Goal: Task Accomplishment & Management: Complete application form

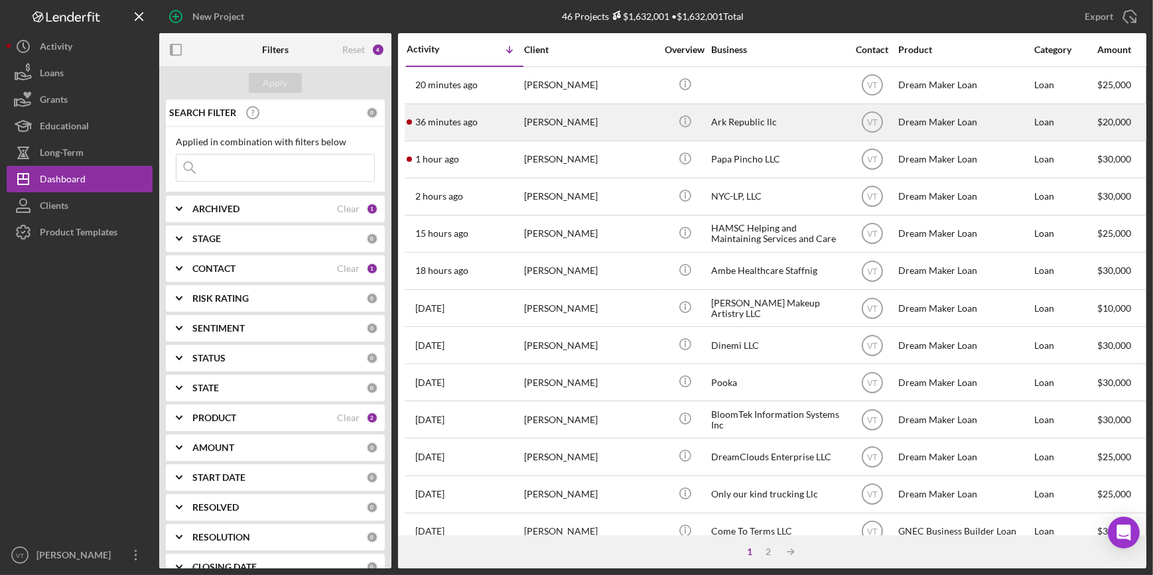
click at [641, 124] on div "[PERSON_NAME]" at bounding box center [590, 122] width 133 height 35
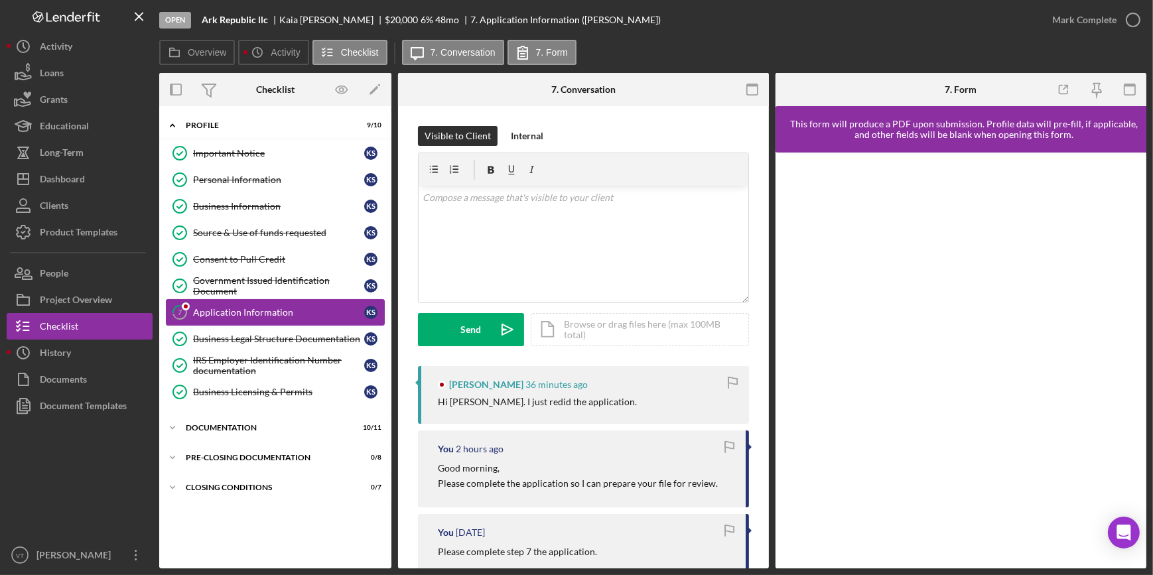
click at [294, 299] on link "7 Application Information K S" at bounding box center [275, 312] width 219 height 27
click at [251, 339] on div "Business Legal Structure Documentation" at bounding box center [278, 339] width 171 height 11
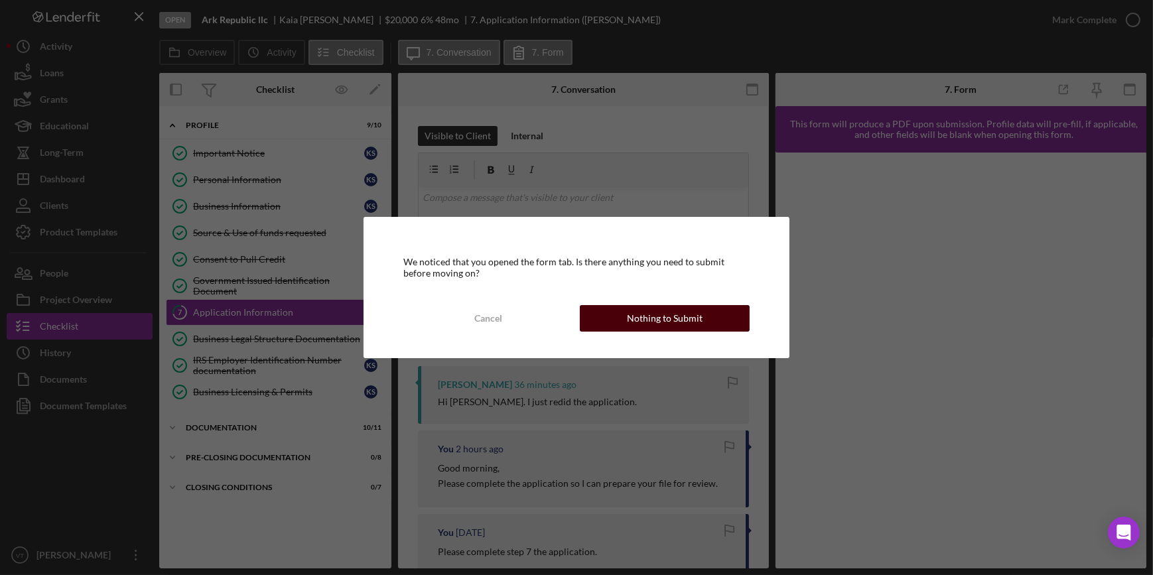
click at [676, 321] on div "Nothing to Submit" at bounding box center [665, 318] width 76 height 27
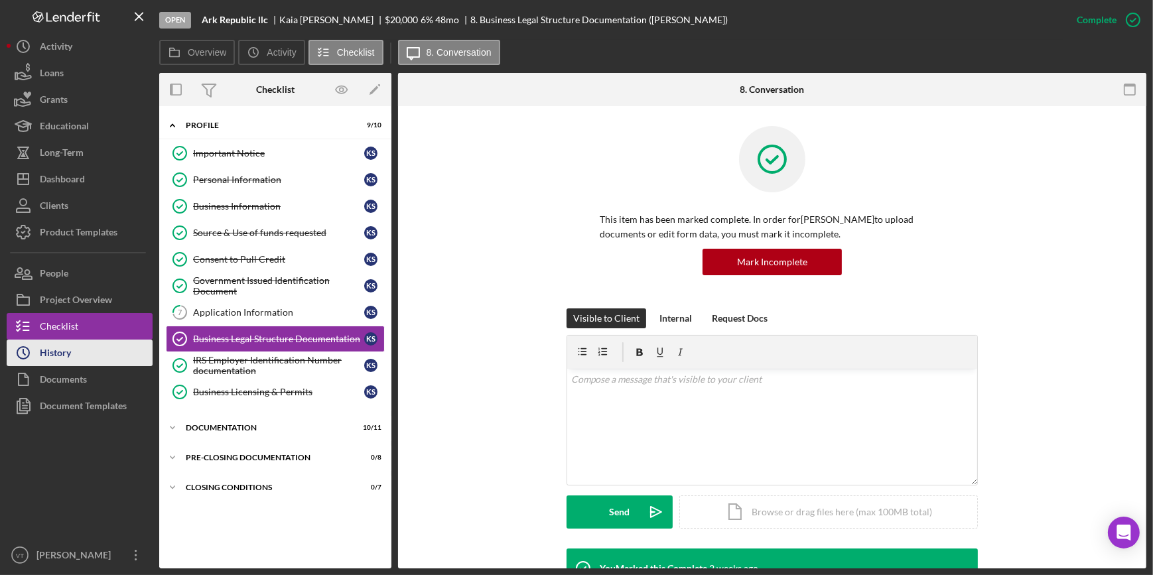
click at [76, 353] on button "Icon/History History" at bounding box center [80, 353] width 146 height 27
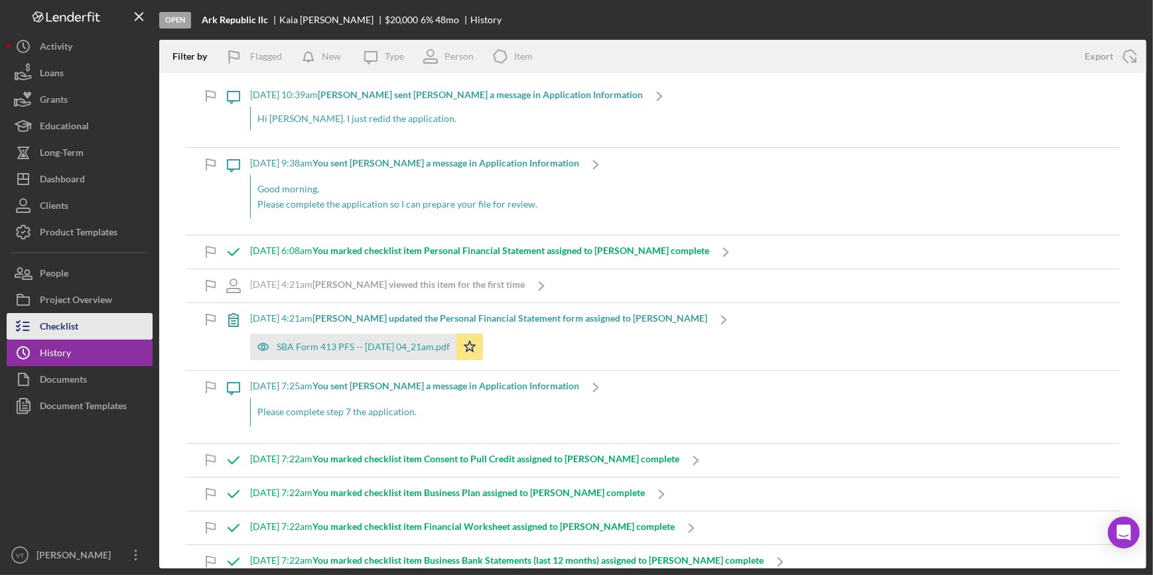
click at [111, 332] on button "Checklist" at bounding box center [80, 326] width 146 height 27
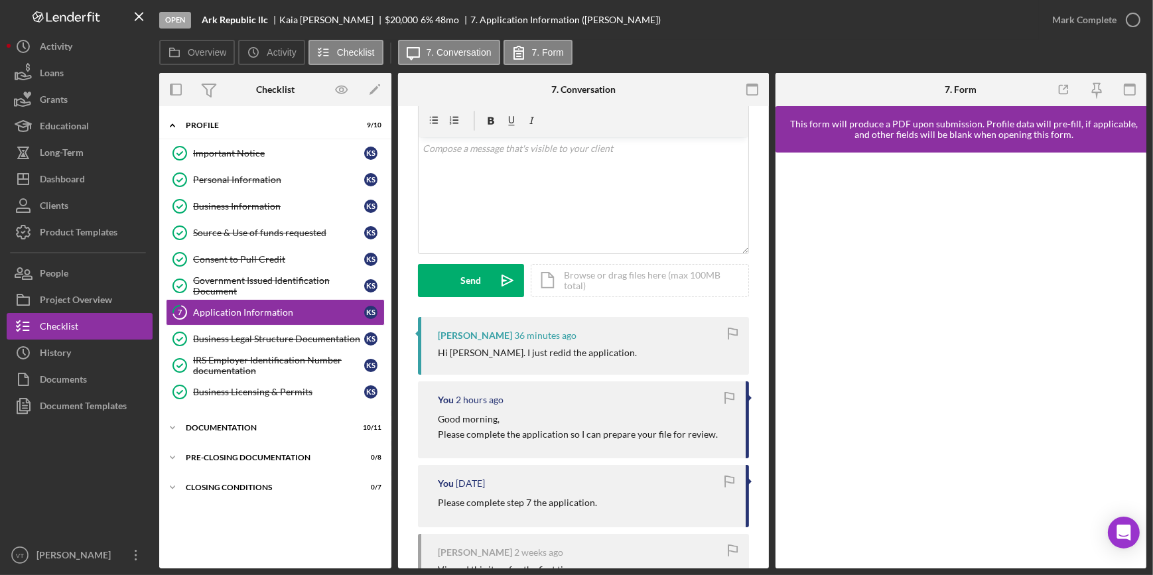
scroll to position [241, 0]
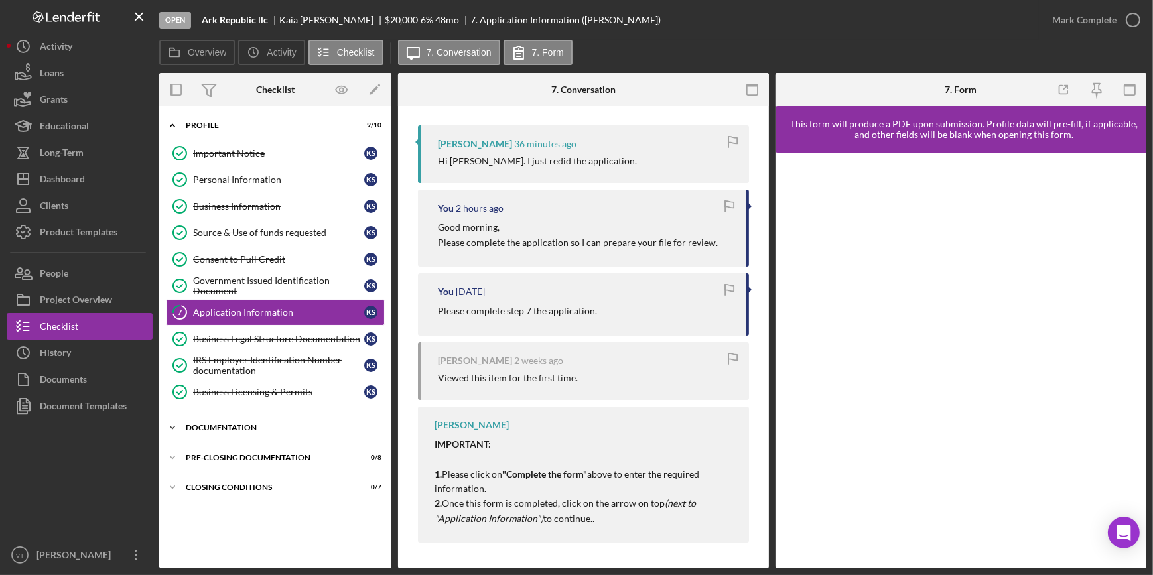
click at [180, 423] on icon "Icon/Expander" at bounding box center [172, 427] width 27 height 27
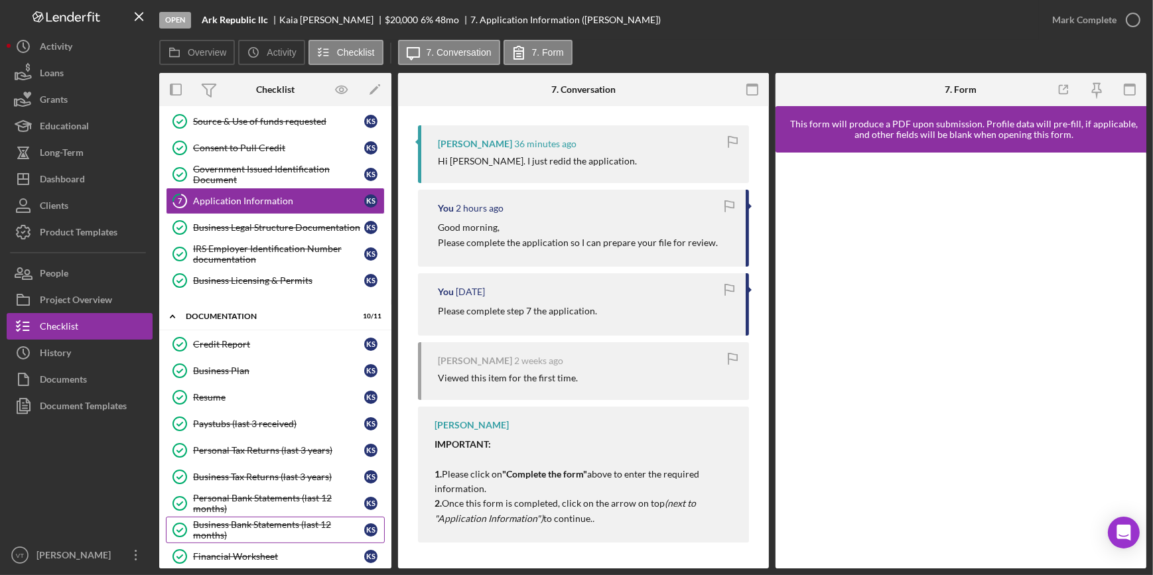
scroll to position [235, 0]
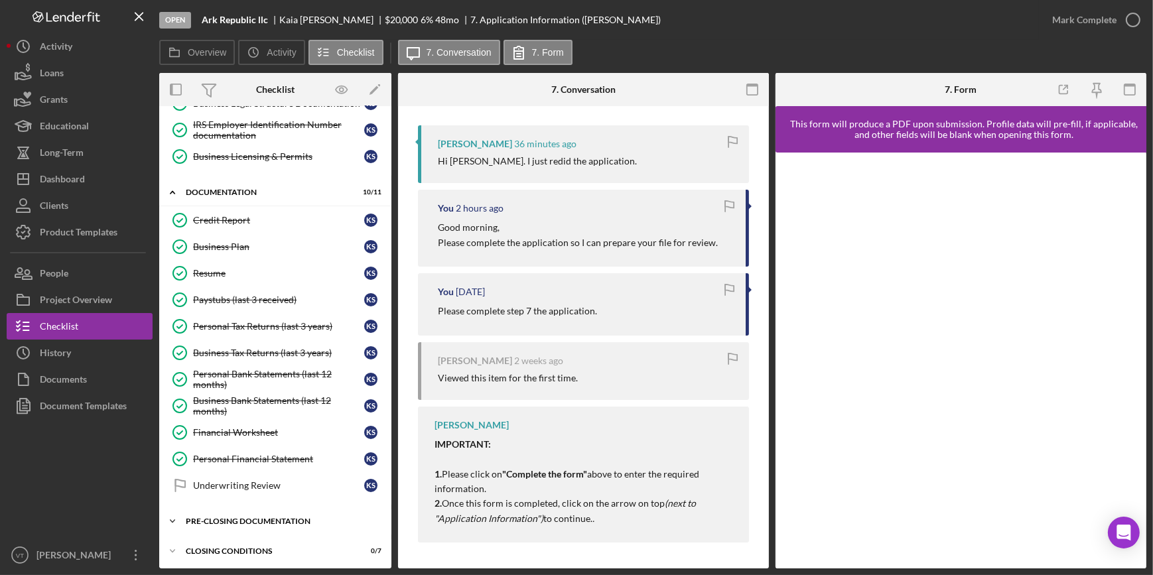
click at [177, 513] on icon "Icon/Expander" at bounding box center [172, 521] width 27 height 27
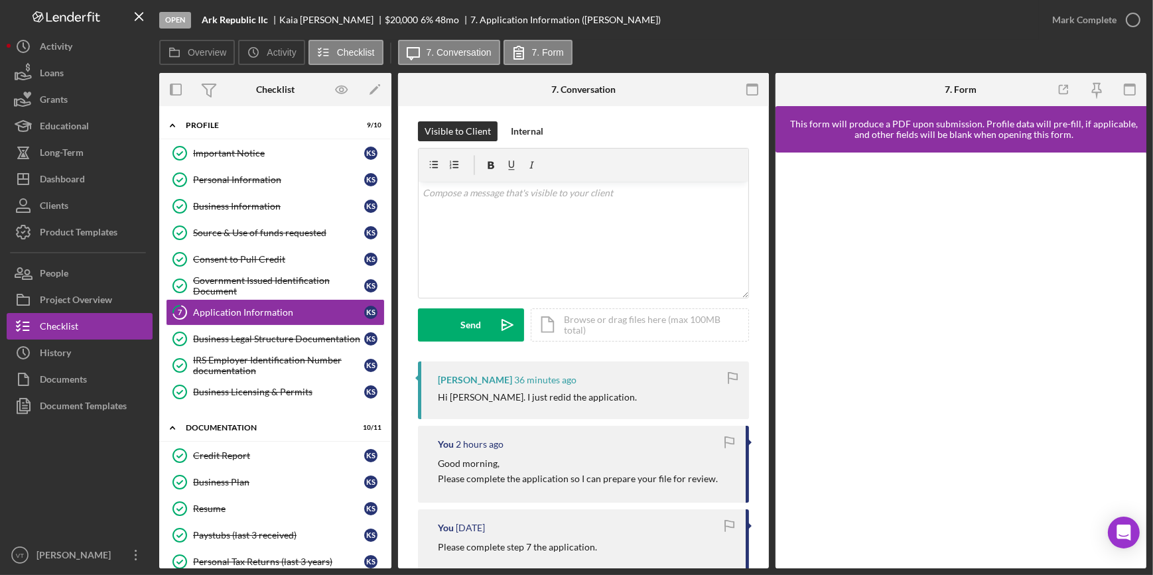
scroll to position [0, 0]
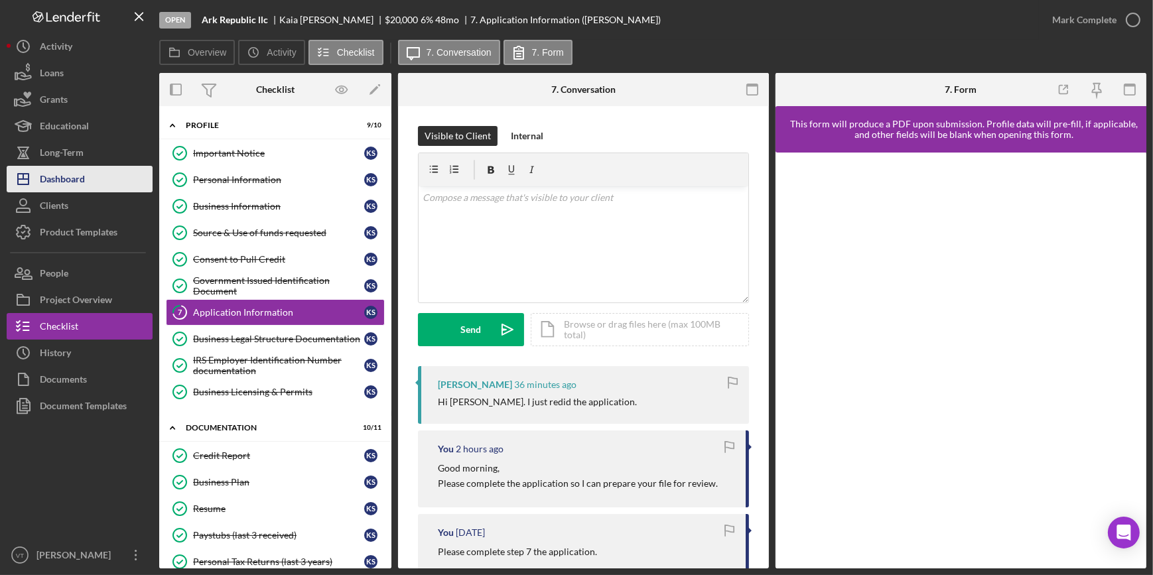
click at [97, 182] on button "Icon/Dashboard Dashboard" at bounding box center [80, 179] width 146 height 27
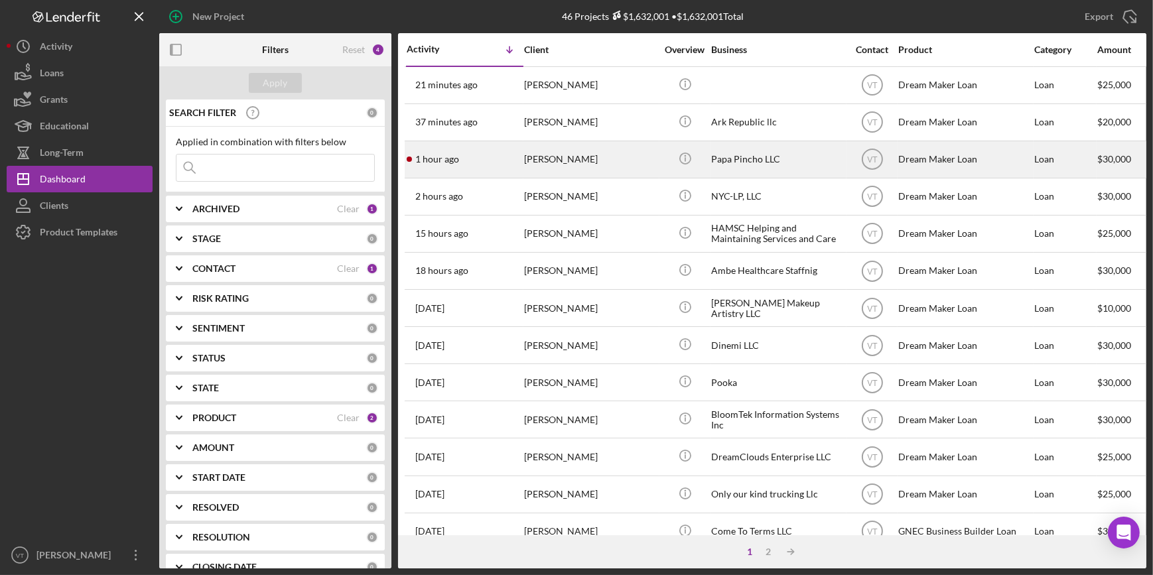
click at [570, 158] on div "[PERSON_NAME]" at bounding box center [590, 159] width 133 height 35
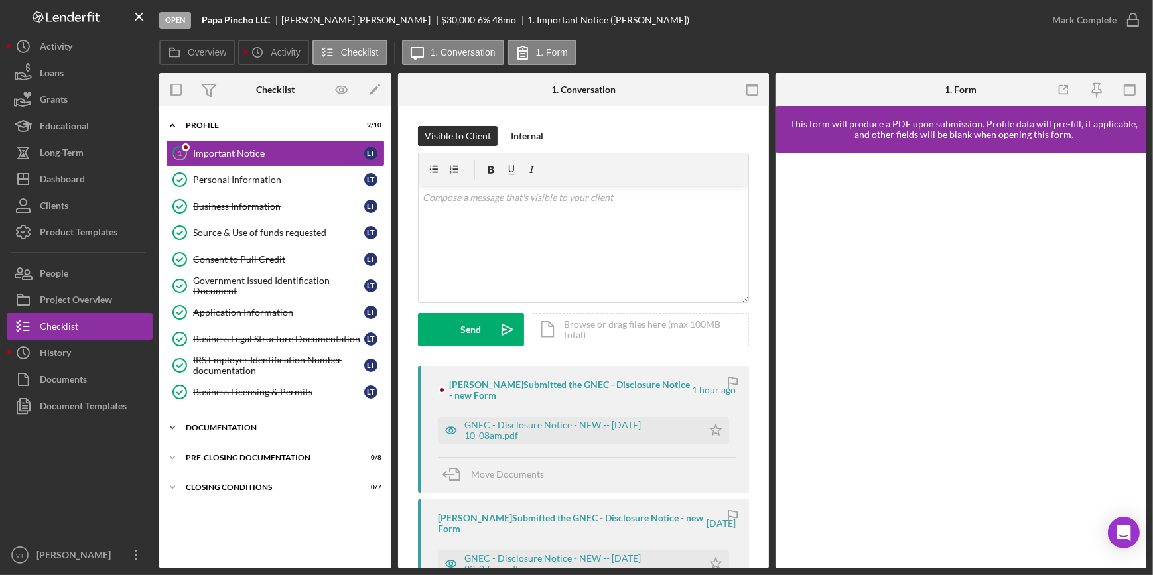
click at [169, 423] on icon "Icon/Expander" at bounding box center [172, 427] width 27 height 27
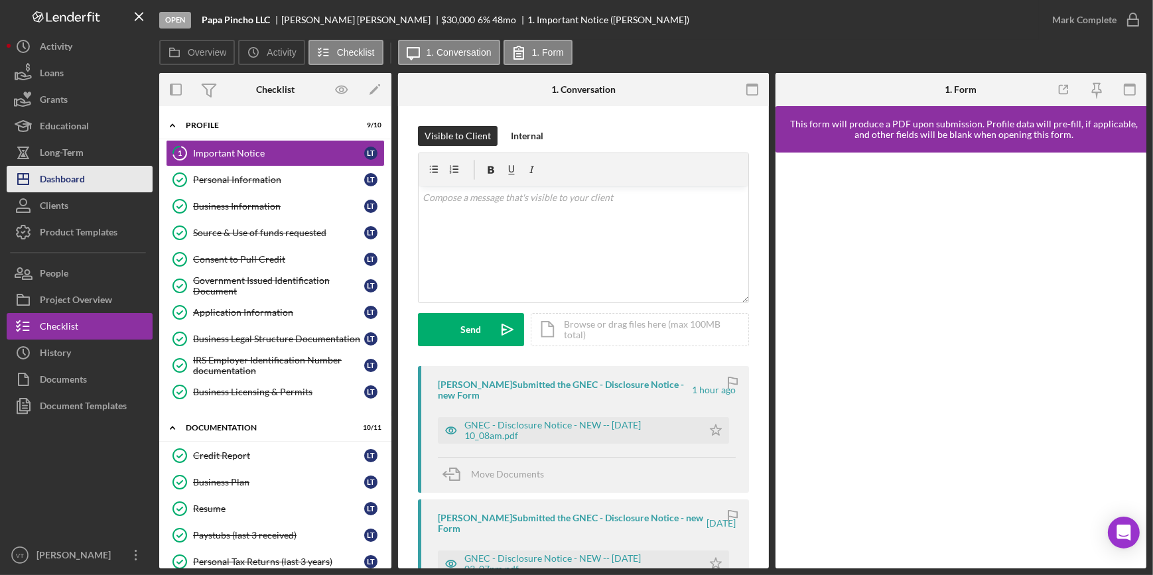
click at [127, 182] on button "Icon/Dashboard Dashboard" at bounding box center [80, 179] width 146 height 27
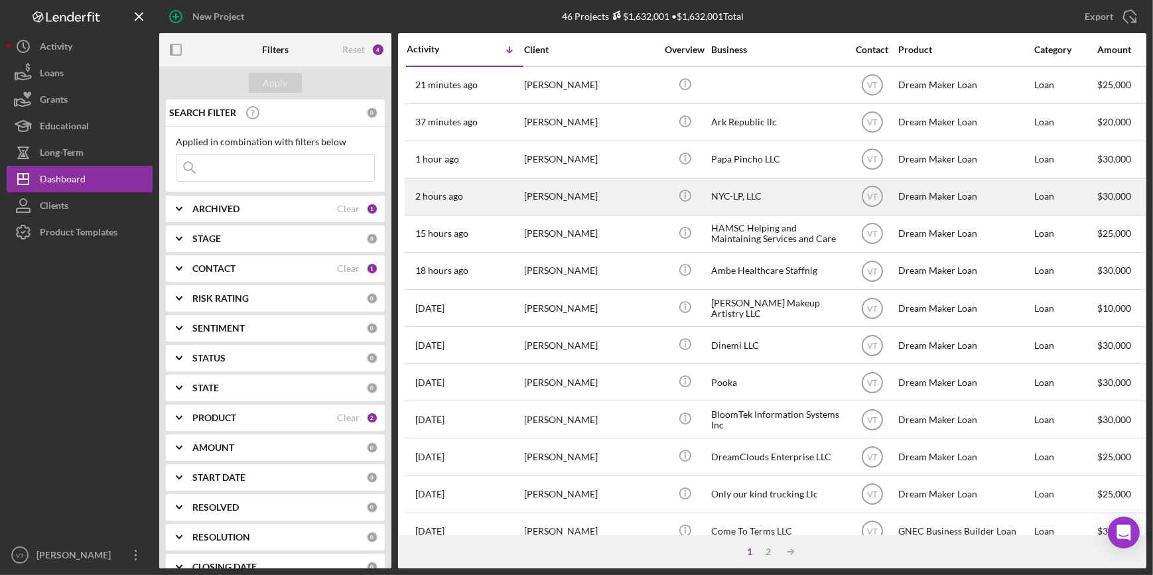
click at [635, 186] on div "[PERSON_NAME]" at bounding box center [590, 196] width 133 height 35
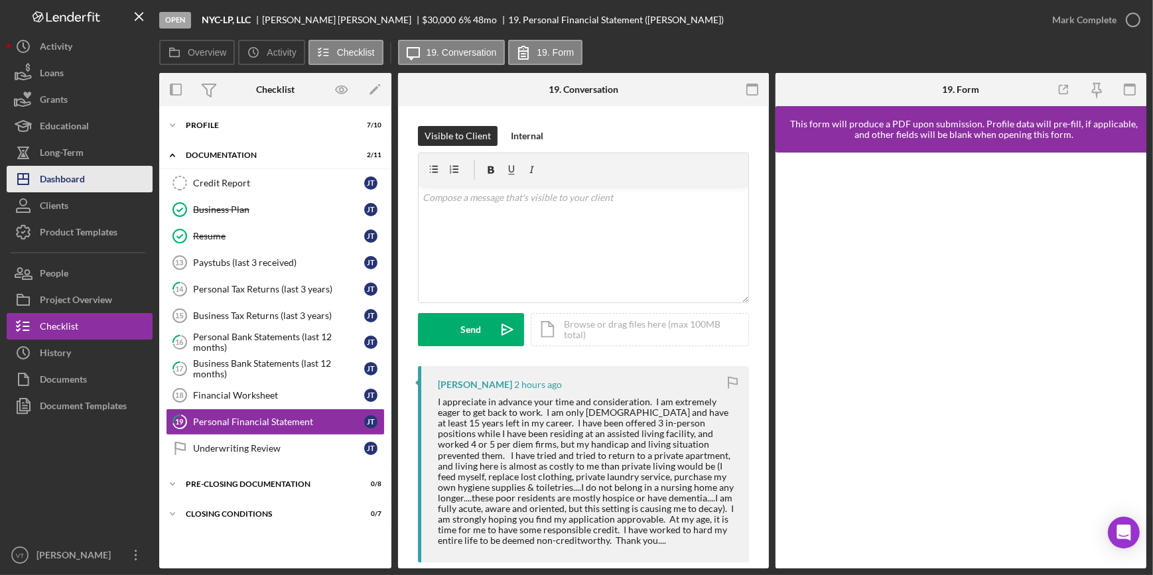
click at [67, 178] on div "Dashboard" at bounding box center [62, 181] width 45 height 30
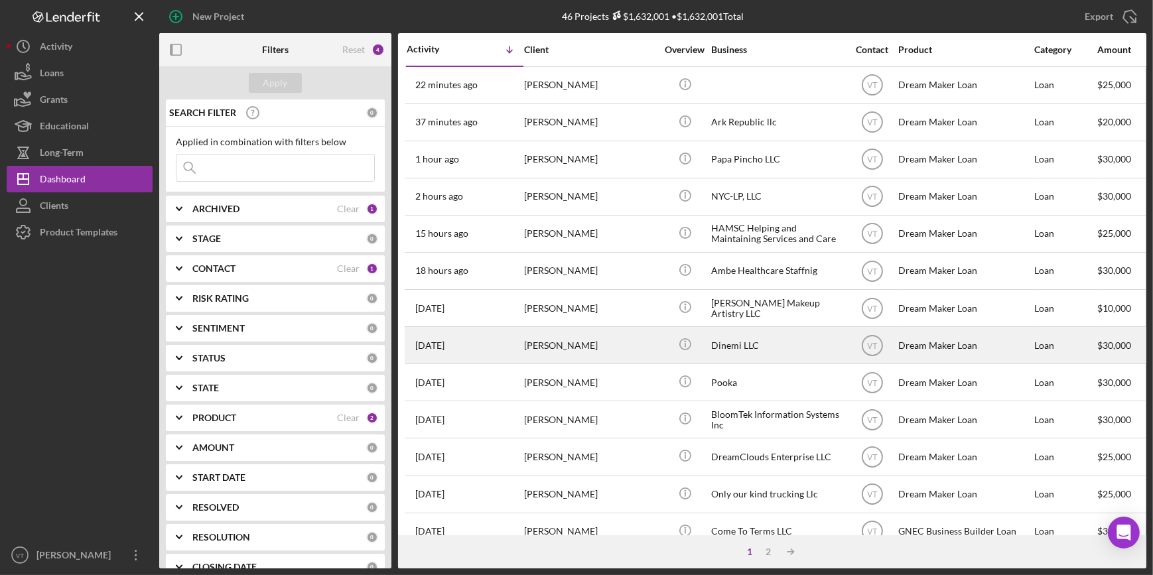
click at [609, 347] on div "[PERSON_NAME]" at bounding box center [590, 345] width 133 height 35
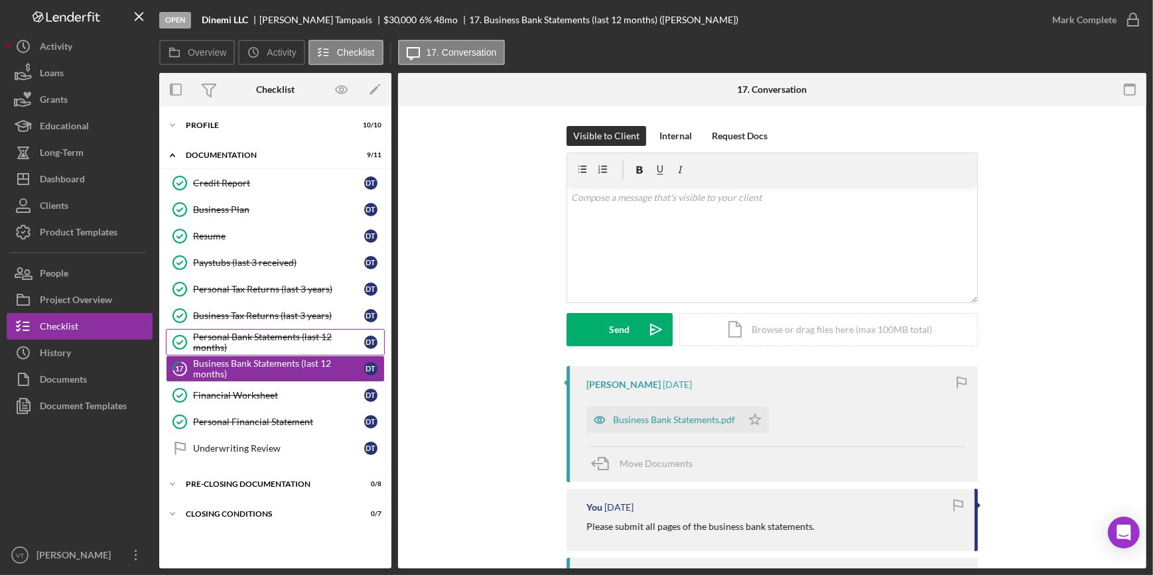
click at [245, 336] on div "Personal Bank Statements (last 12 months)" at bounding box center [278, 342] width 171 height 21
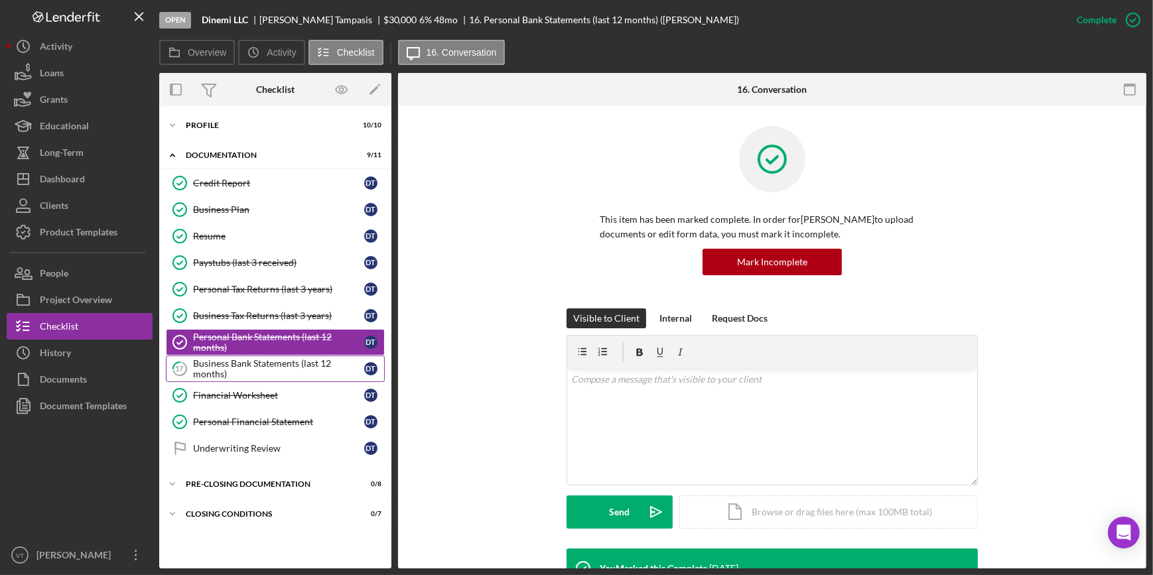
click at [264, 363] on div "Business Bank Statements (last 12 months)" at bounding box center [278, 368] width 171 height 21
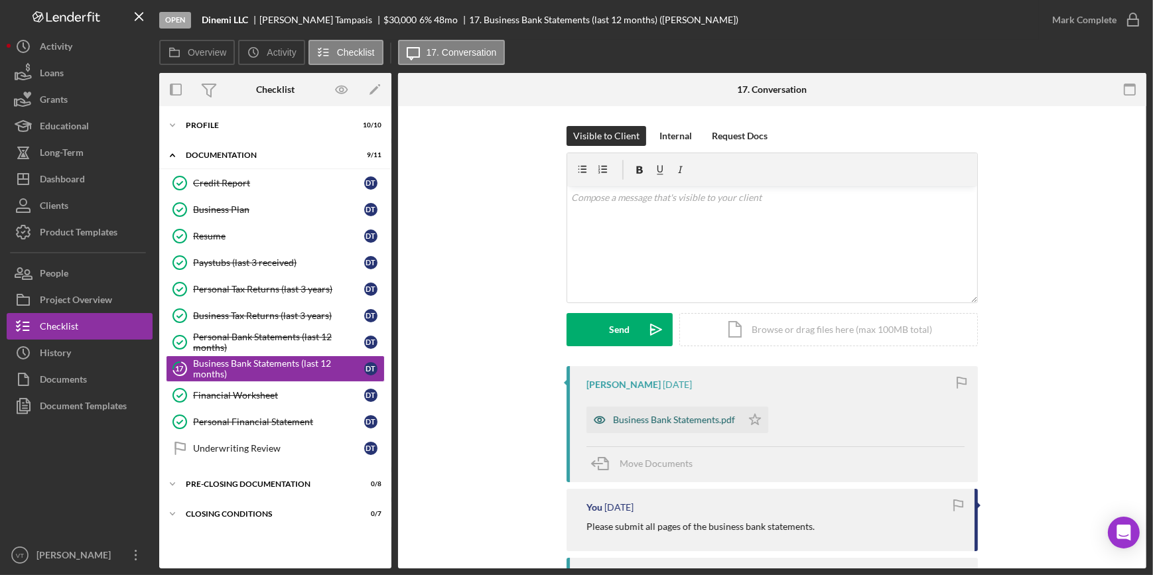
click at [656, 414] on div "Business Bank Statements.pdf" at bounding box center [674, 419] width 122 height 11
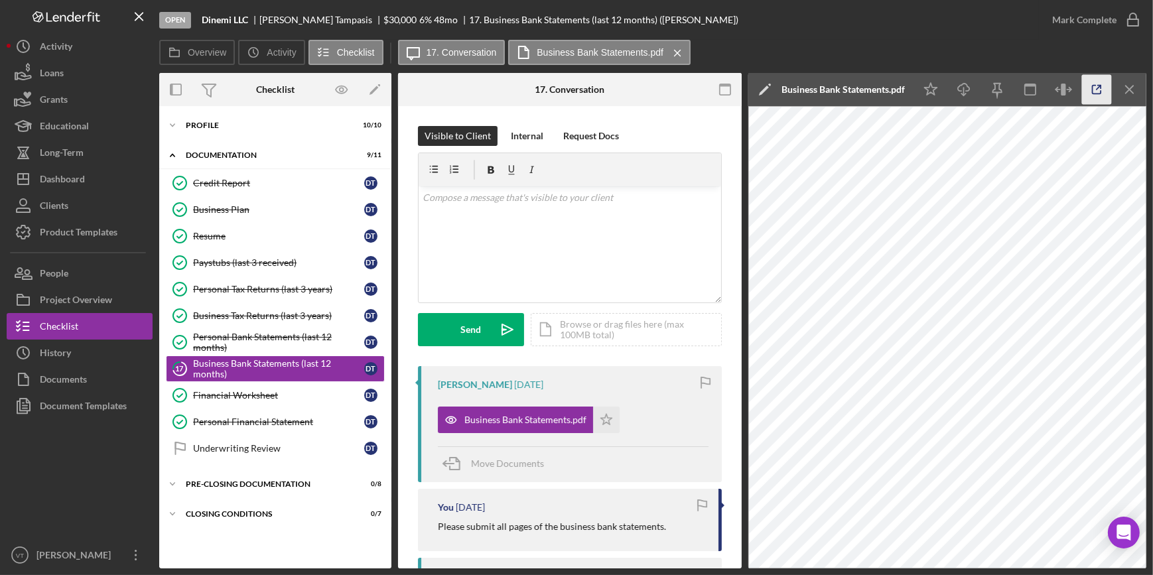
click at [1093, 93] on icon "button" at bounding box center [1097, 90] width 30 height 30
click at [182, 121] on icon "Icon/Expander" at bounding box center [172, 125] width 27 height 27
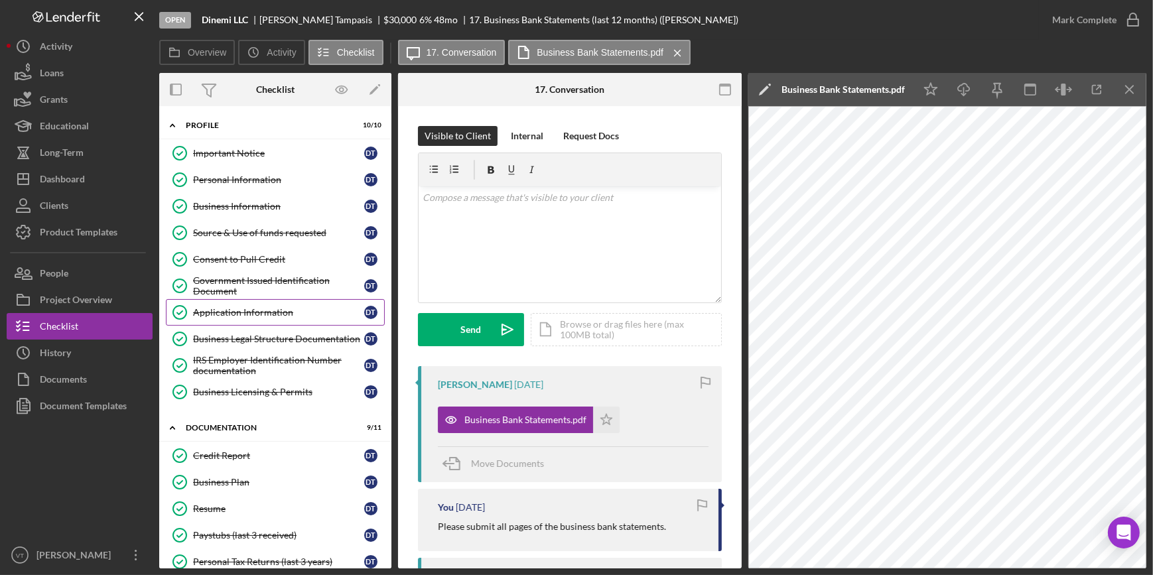
click at [243, 304] on link "Application Information Application Information D T" at bounding box center [275, 312] width 219 height 27
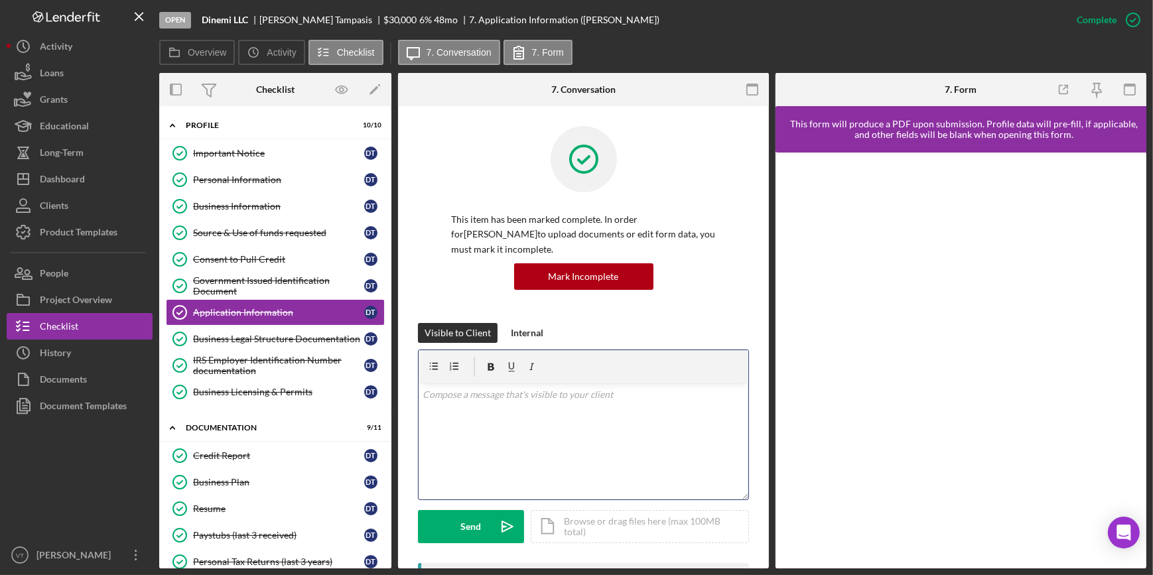
click at [456, 397] on p at bounding box center [583, 394] width 322 height 15
click at [268, 230] on div "Source & Use of funds requested" at bounding box center [278, 232] width 171 height 11
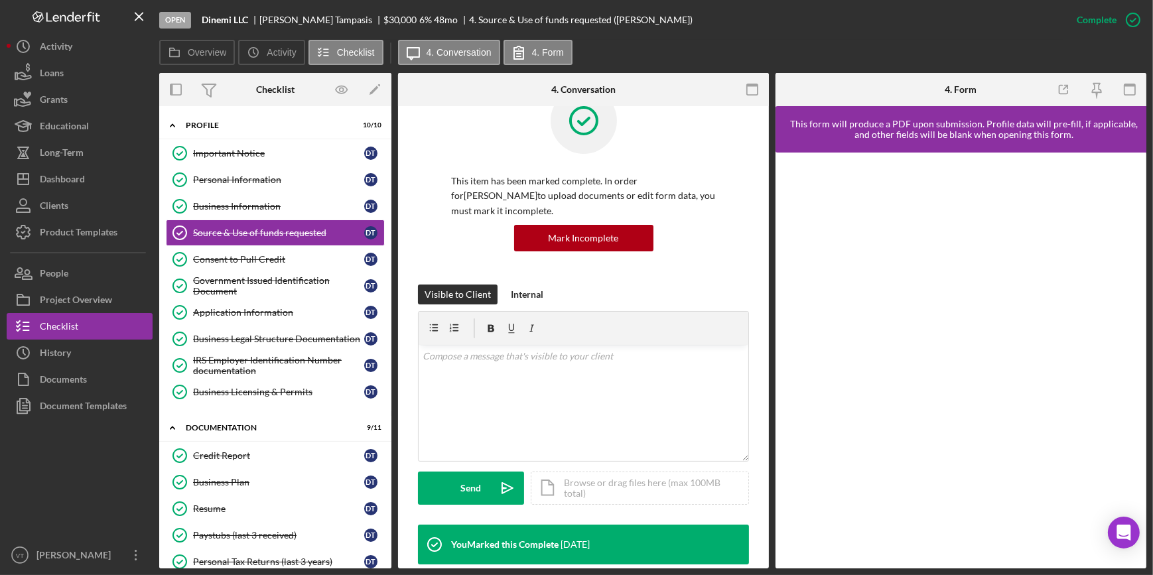
scroll to position [361, 0]
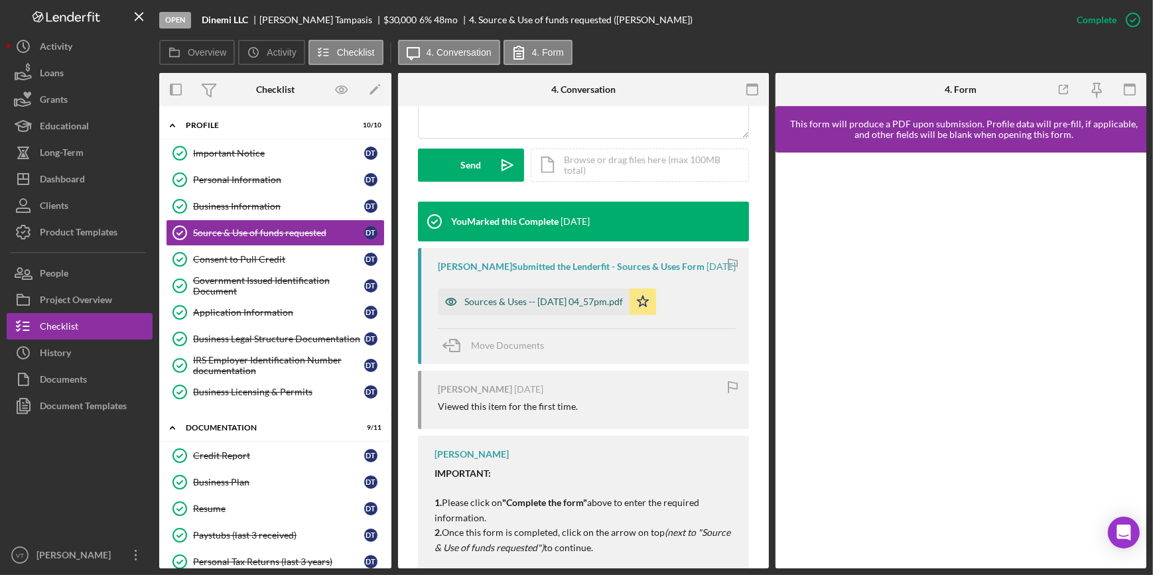
click at [501, 307] on div "Sources & Uses -- [DATE] 04_57pm.pdf" at bounding box center [543, 301] width 158 height 11
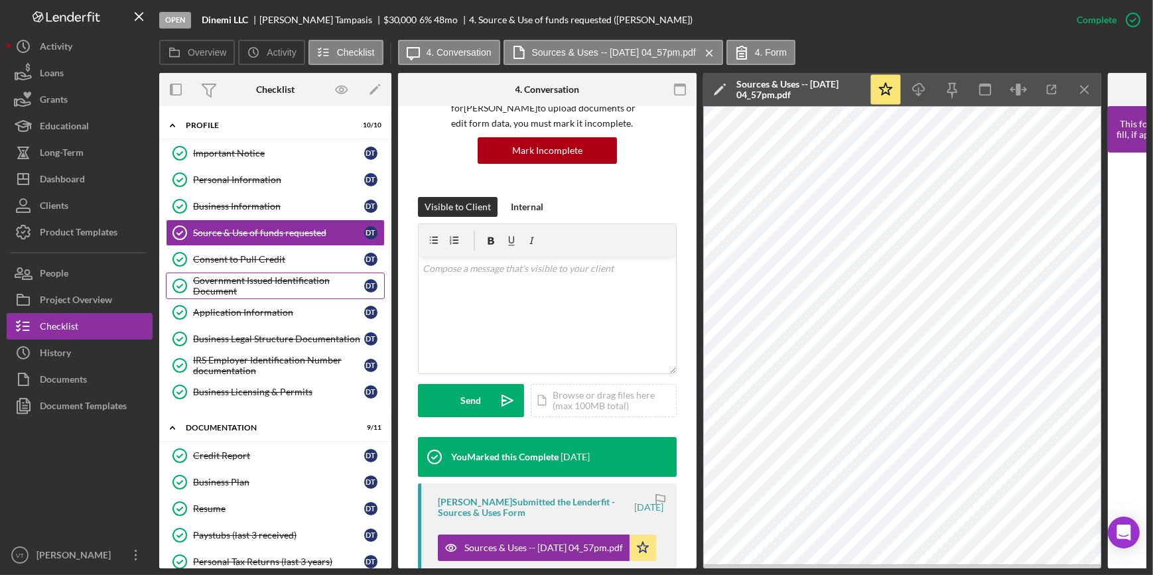
scroll to position [120, 0]
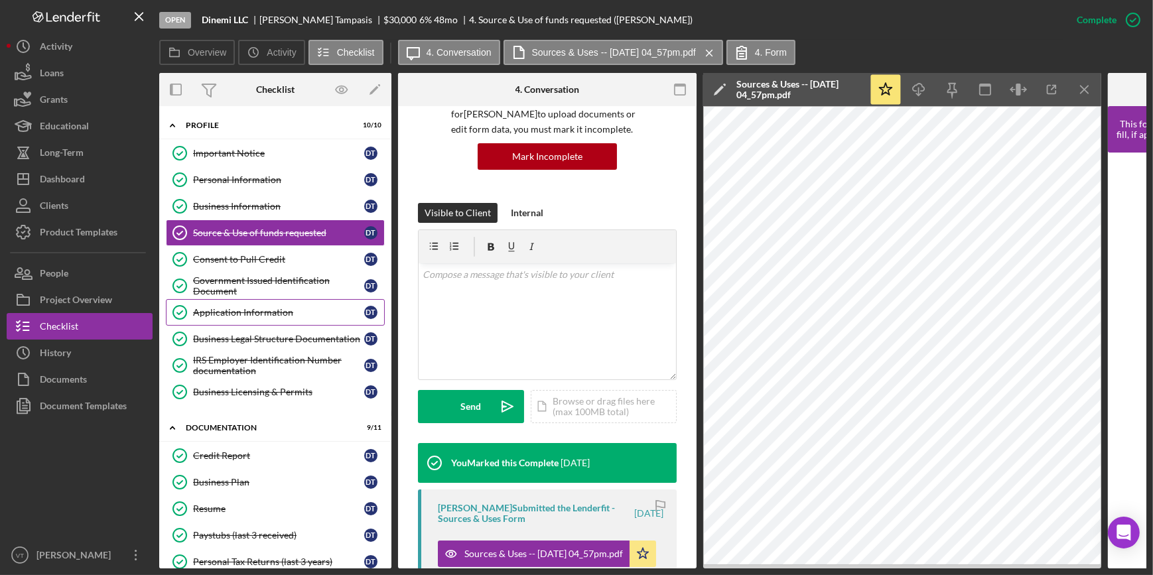
click at [271, 312] on div "Application Information" at bounding box center [278, 312] width 171 height 11
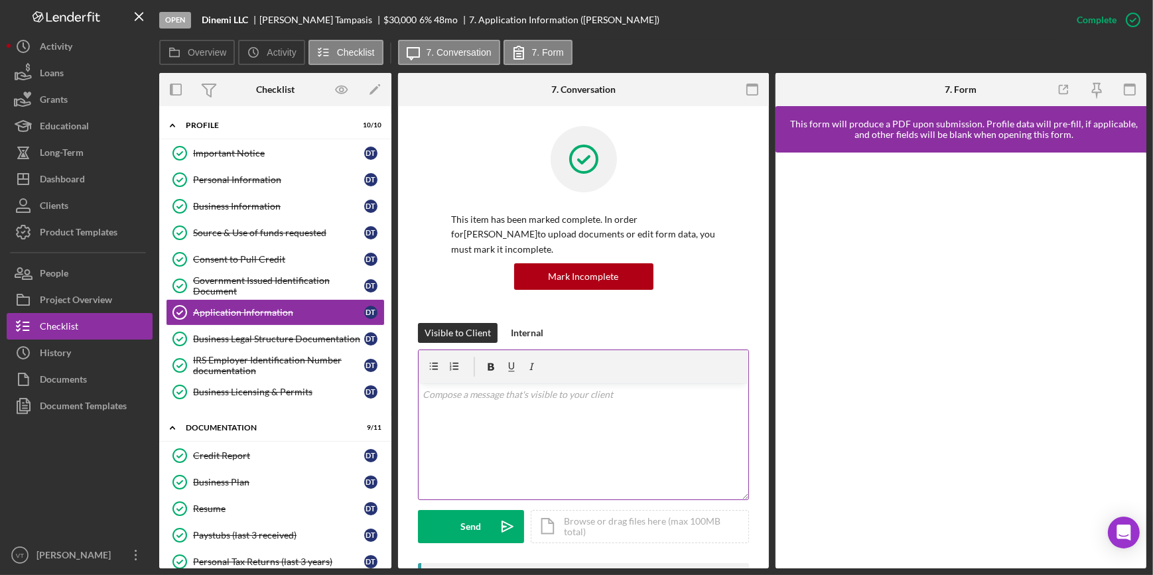
click at [448, 395] on p at bounding box center [583, 394] width 322 height 15
click at [474, 532] on div "Send" at bounding box center [471, 526] width 21 height 33
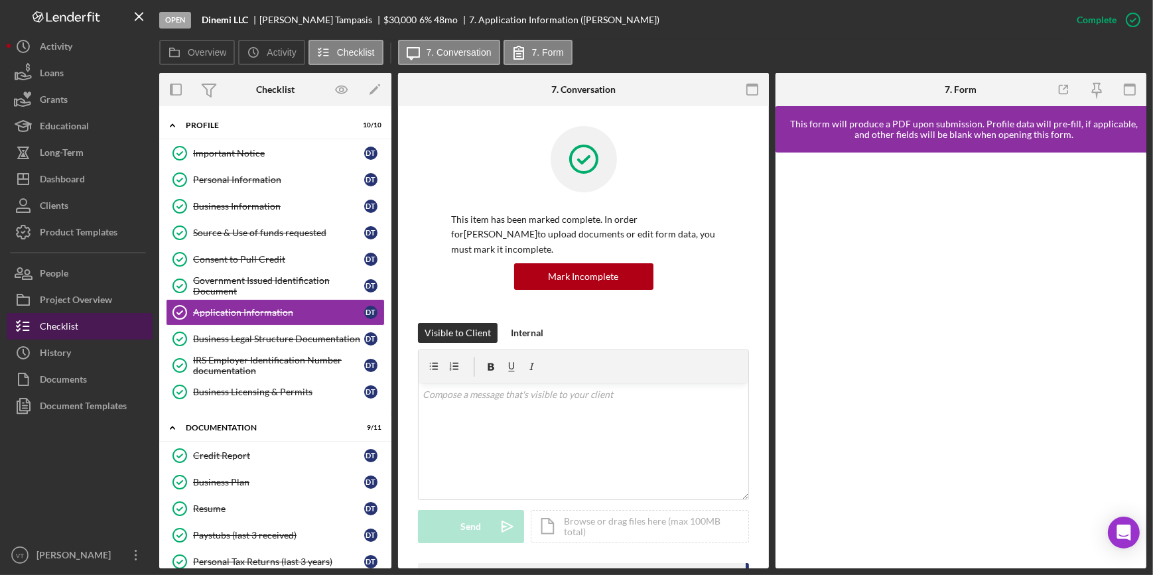
click at [90, 318] on button "Checklist" at bounding box center [80, 326] width 146 height 27
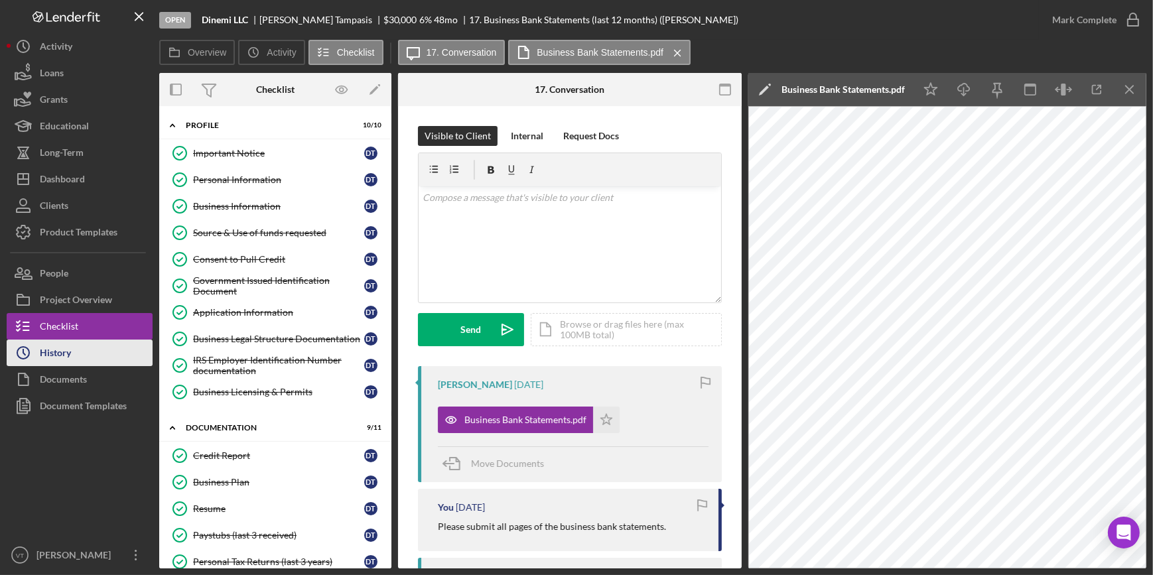
click at [137, 349] on button "Icon/History History" at bounding box center [80, 353] width 146 height 27
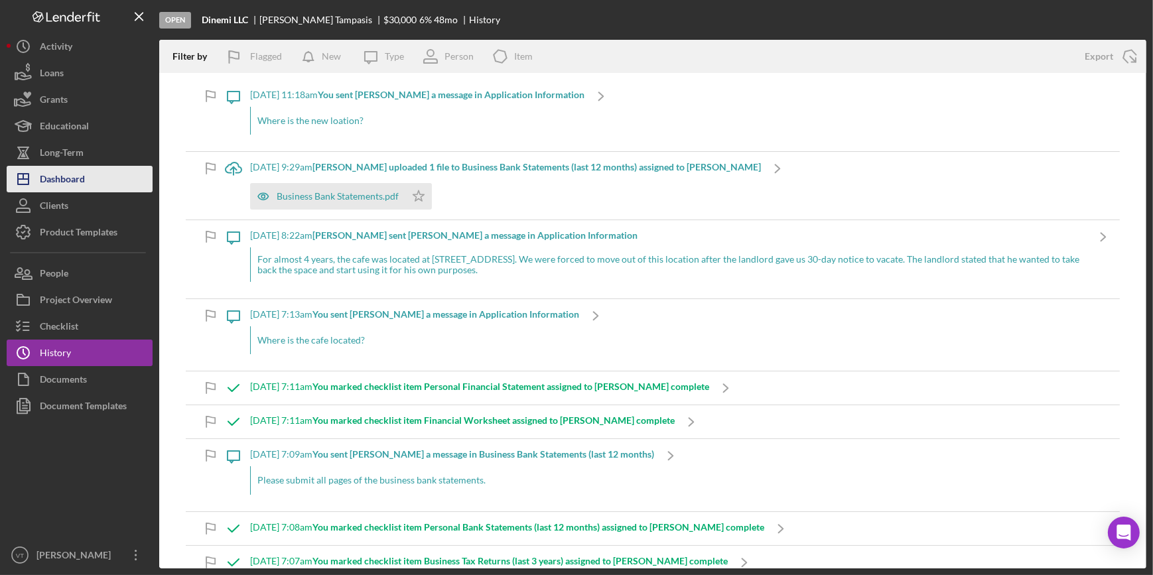
click at [90, 178] on button "Icon/Dashboard Dashboard" at bounding box center [80, 179] width 146 height 27
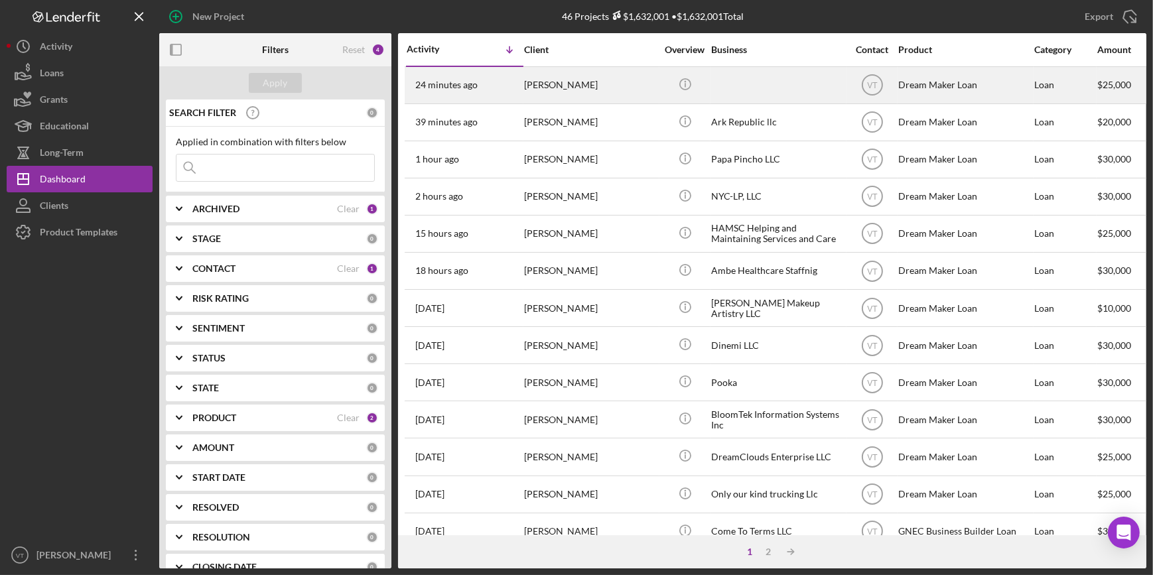
click at [623, 92] on div "[PERSON_NAME]" at bounding box center [590, 85] width 133 height 35
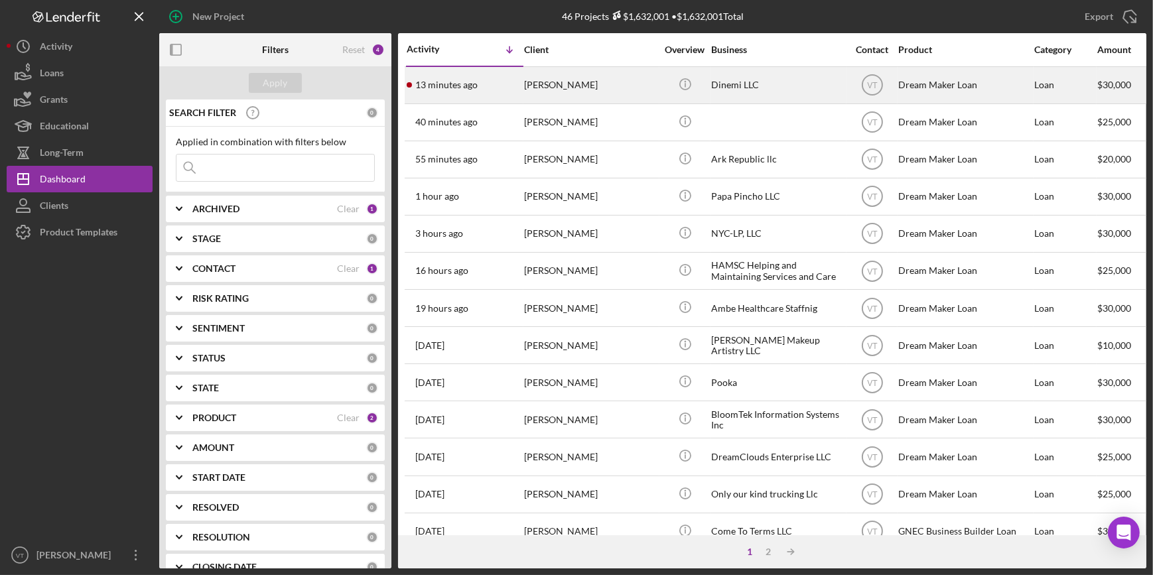
click at [516, 92] on div "13 minutes ago [PERSON_NAME]" at bounding box center [464, 85] width 116 height 35
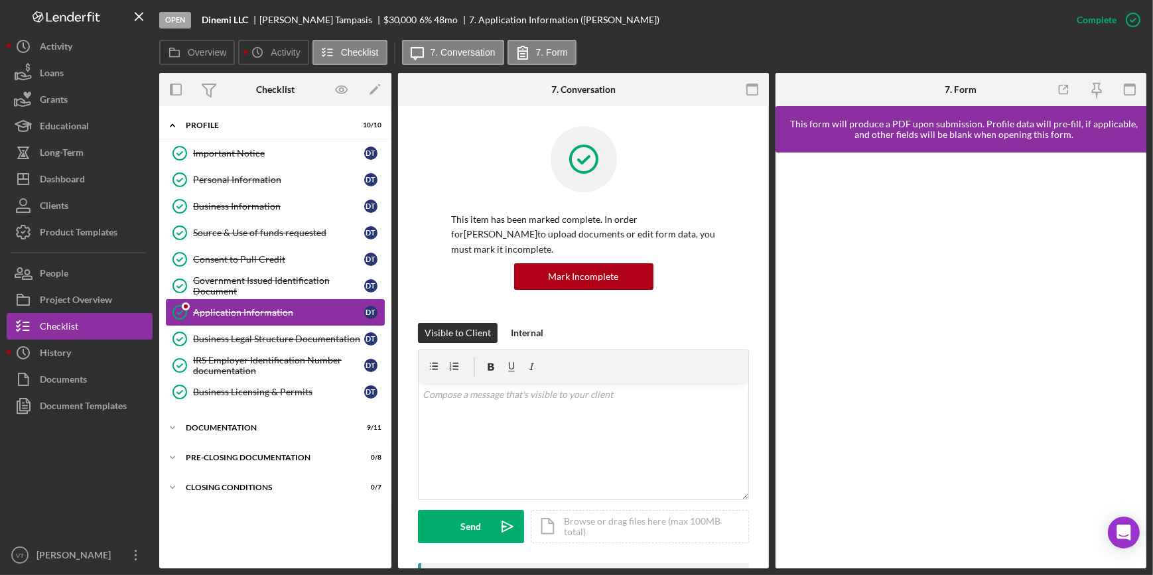
click at [211, 308] on div "Application Information" at bounding box center [278, 312] width 171 height 11
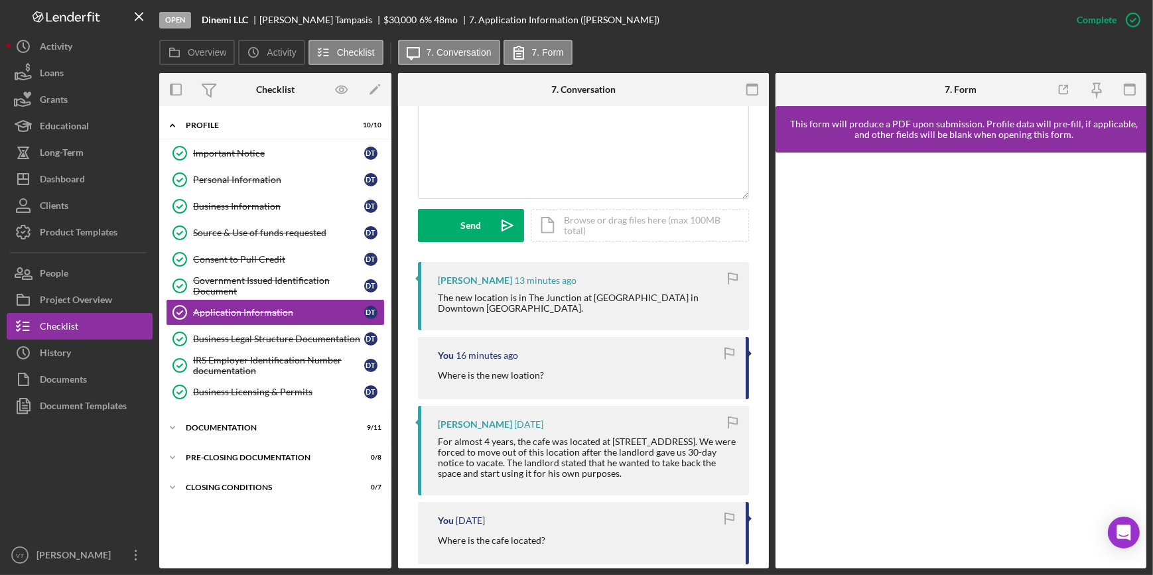
scroll to position [60, 0]
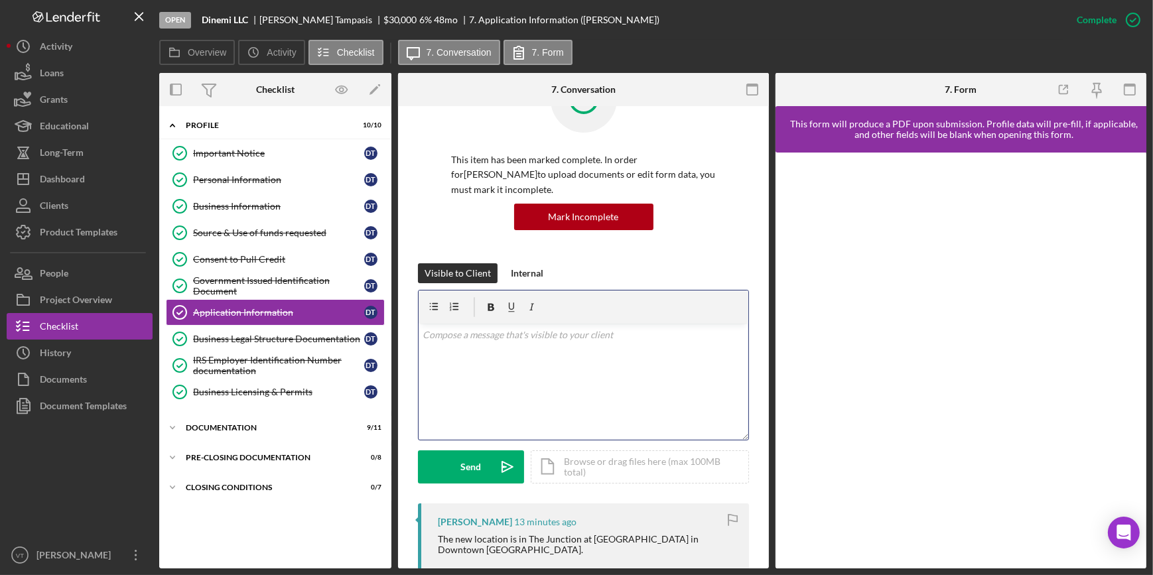
click at [432, 334] on p at bounding box center [583, 335] width 322 height 15
click at [465, 469] on div "Send" at bounding box center [471, 466] width 21 height 33
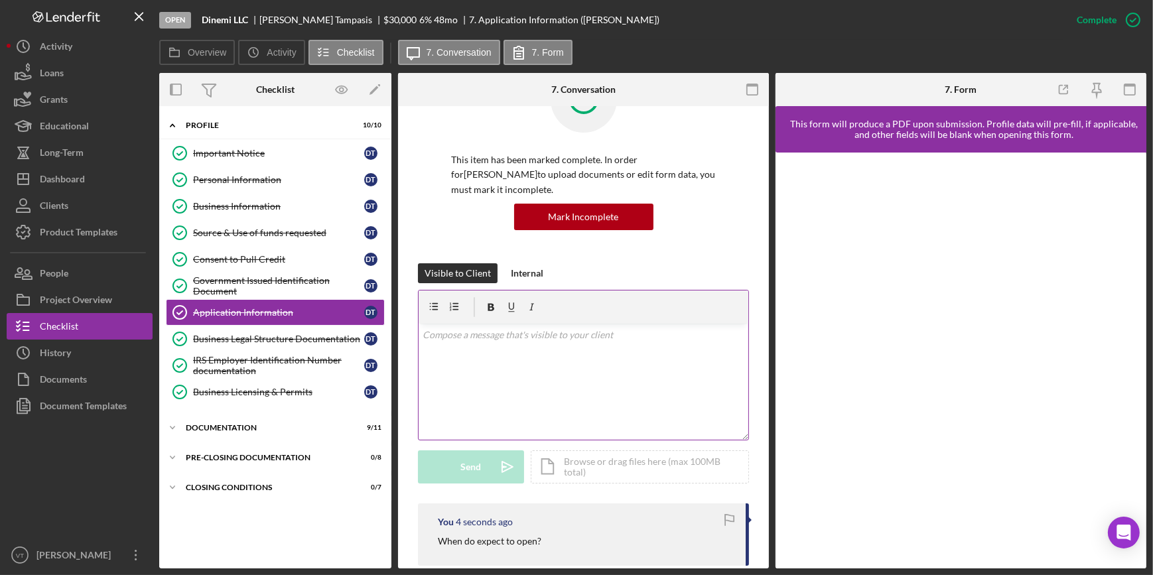
click at [434, 340] on p at bounding box center [583, 335] width 322 height 15
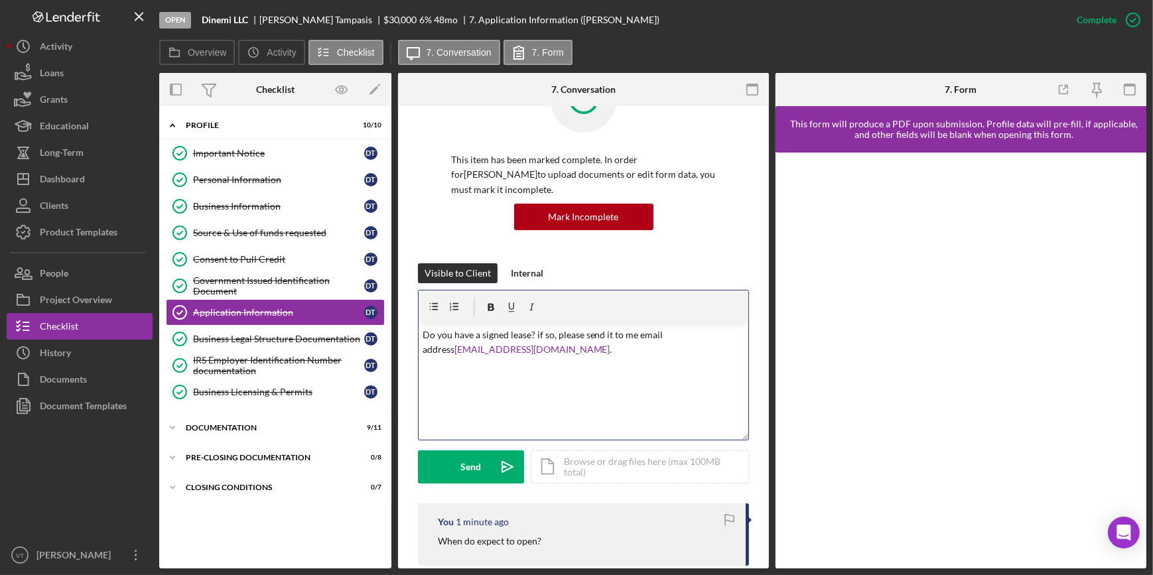
click at [505, 350] on p "Do you have a signed lease? if so, please send it to me email address Vtanner@g…" at bounding box center [583, 343] width 322 height 30
click at [458, 466] on button "Send Icon/icon-invite-send" at bounding box center [471, 466] width 106 height 33
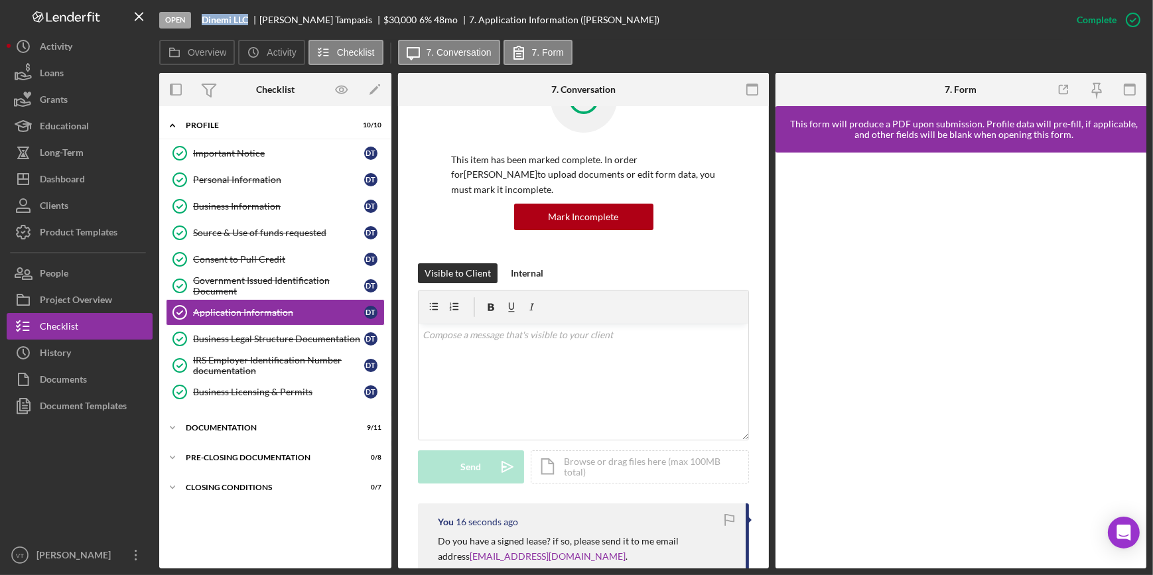
drag, startPoint x: 247, startPoint y: 19, endPoint x: 199, endPoint y: 20, distance: 48.4
click at [199, 20] on div "Open Dinemi LLC Demetra Tampasis $30,000 $30,000 6 % 48 mo 7. Application Infor…" at bounding box center [611, 20] width 904 height 40
copy b "Dinemi LLC"
click at [229, 27] on div "Open Dinemi LLC Demetra Tampasis $30,000 $30,000 6 % 48 mo 7. Application Infor…" at bounding box center [611, 20] width 904 height 40
drag, startPoint x: 251, startPoint y: 16, endPoint x: 202, endPoint y: 19, distance: 49.2
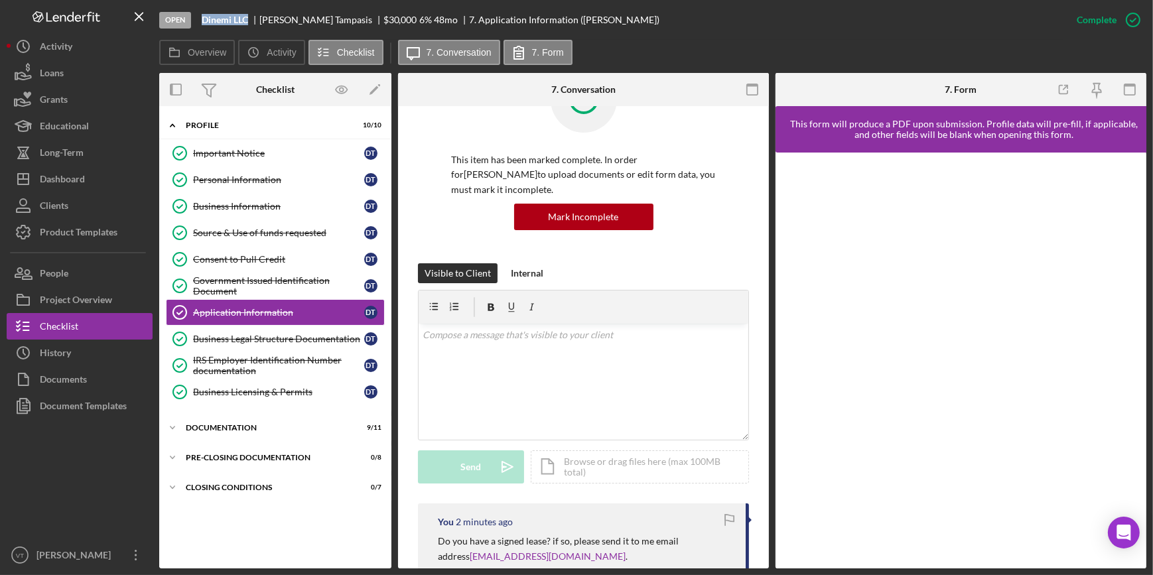
click at [202, 19] on div "Dinemi LLC" at bounding box center [231, 20] width 58 height 11
copy b "Dinemi LLC"
click at [109, 177] on button "Icon/Dashboard Dashboard" at bounding box center [80, 179] width 146 height 27
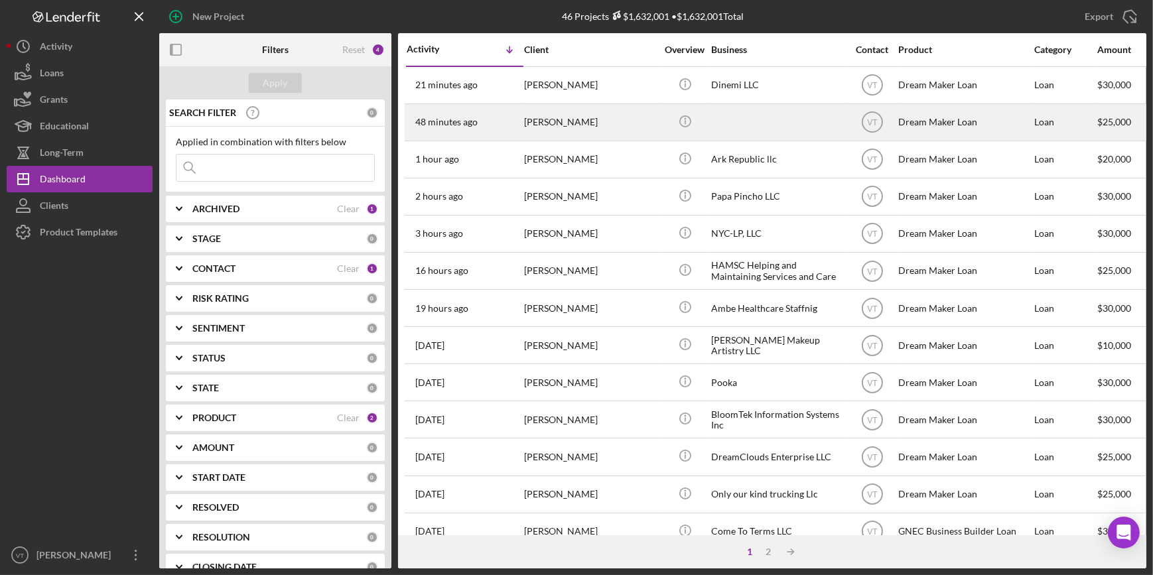
click at [661, 117] on div "Icon/Info" at bounding box center [685, 122] width 50 height 35
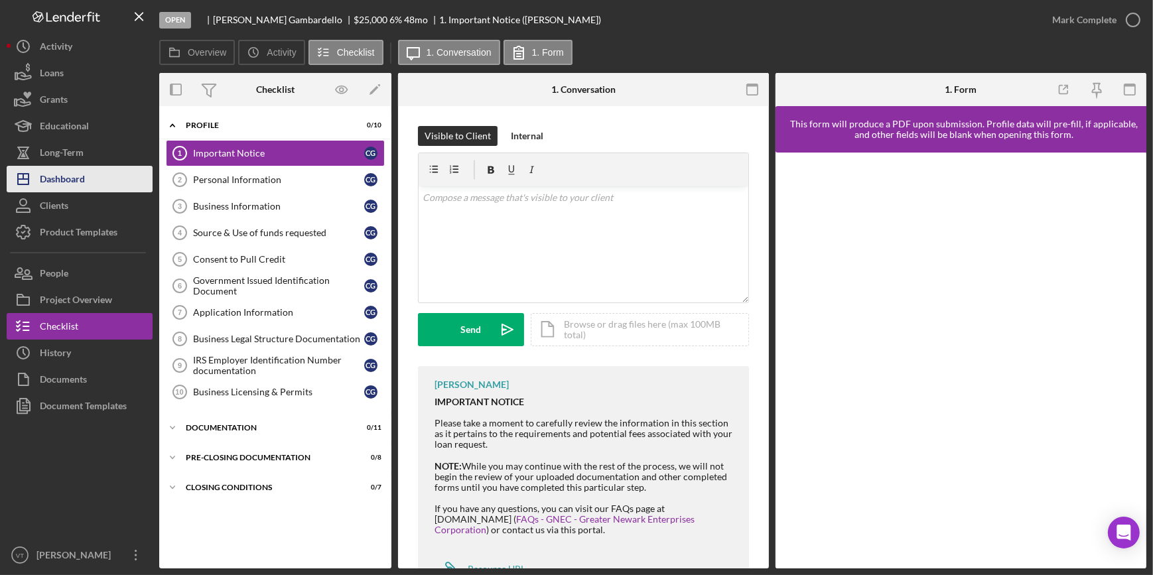
click at [123, 180] on button "Icon/Dashboard Dashboard" at bounding box center [80, 179] width 146 height 27
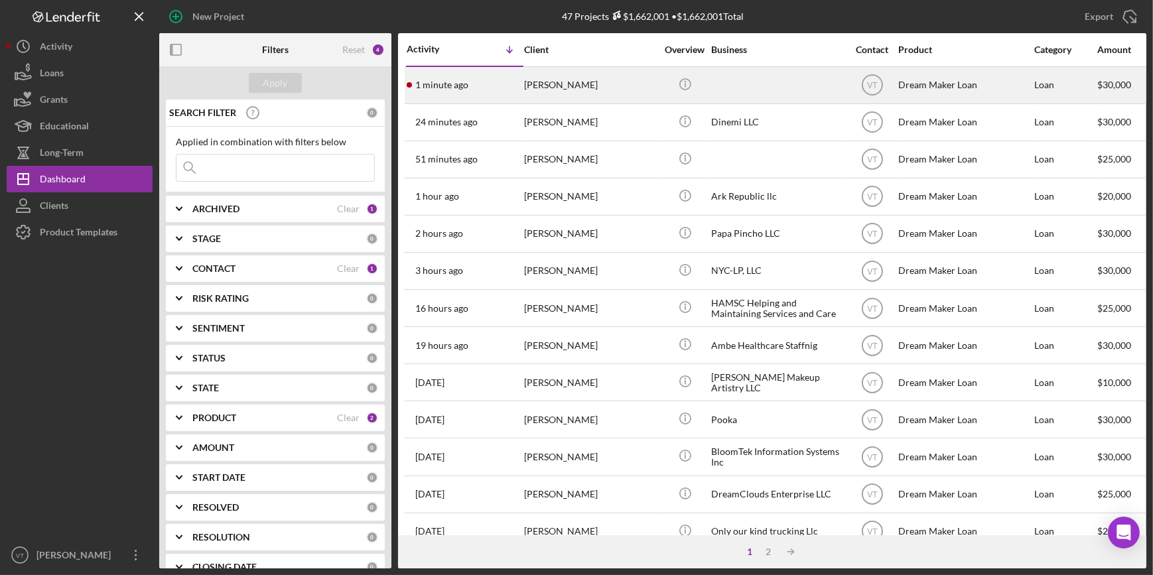
click at [581, 90] on div "Soraya Alvarez" at bounding box center [590, 85] width 133 height 35
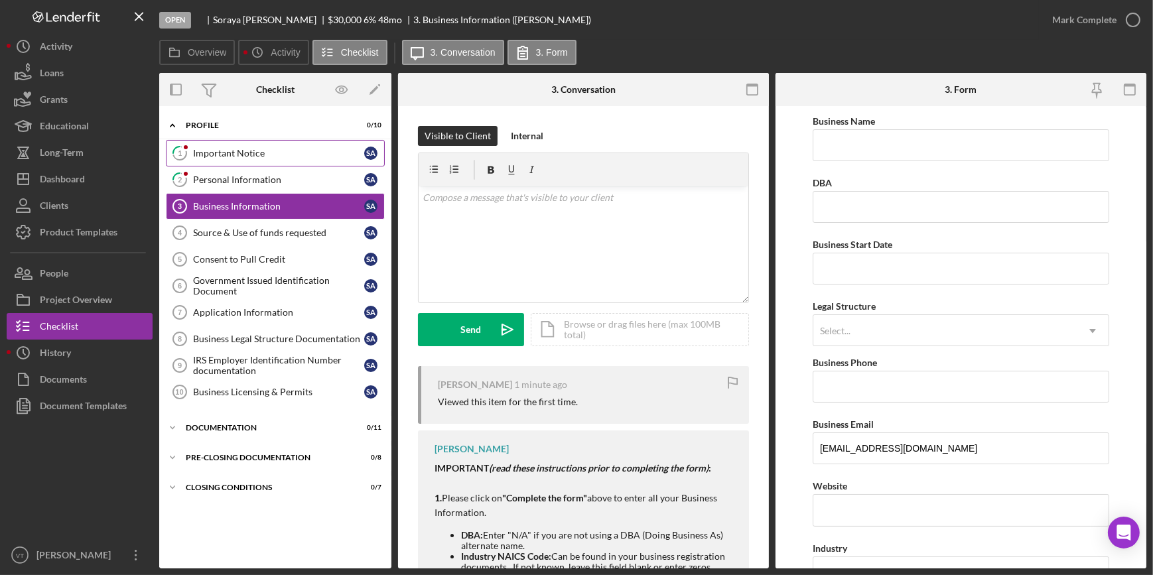
click at [256, 158] on link "1 Important Notice S A" at bounding box center [275, 153] width 219 height 27
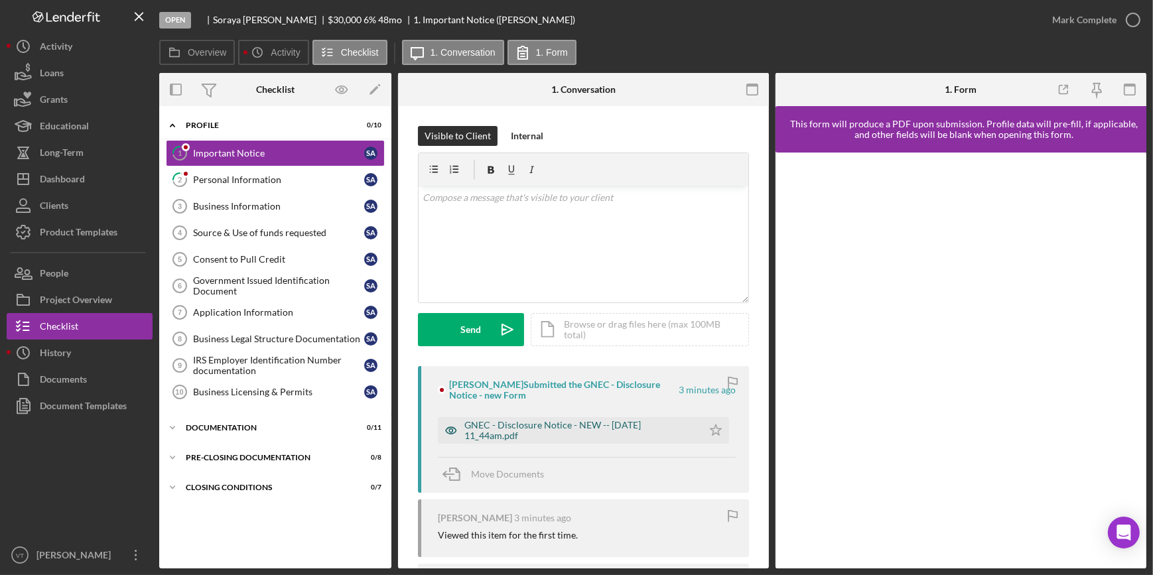
click at [574, 424] on div "GNEC - Disclosure Notice - NEW -- 2025-09-18 11_44am.pdf" at bounding box center [579, 430] width 231 height 21
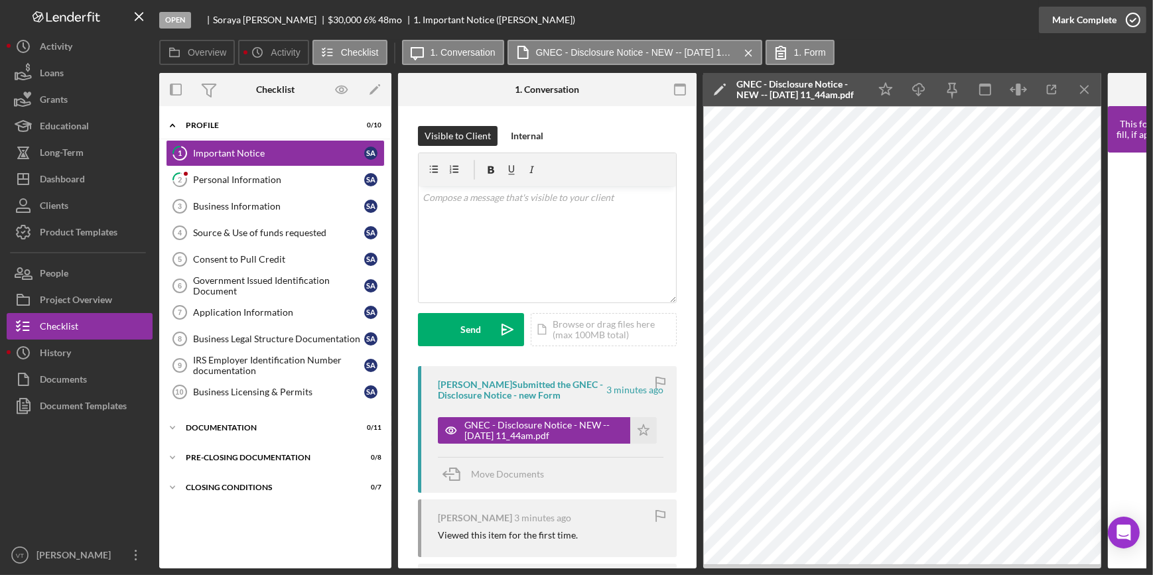
click at [1077, 13] on div "Mark Complete" at bounding box center [1084, 20] width 64 height 27
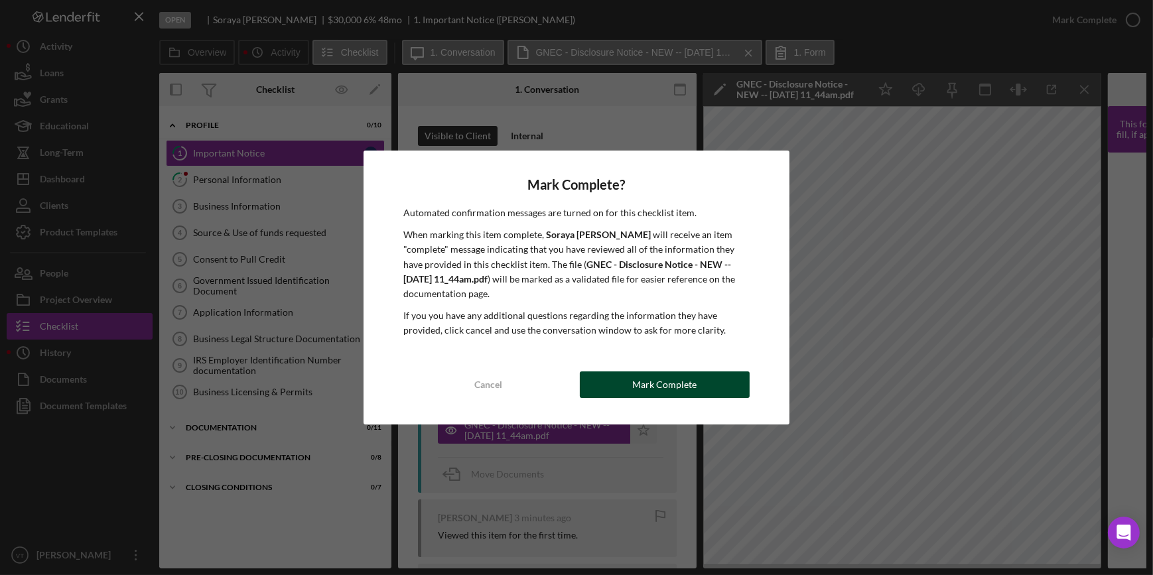
click at [646, 383] on div "Mark Complete" at bounding box center [664, 384] width 64 height 27
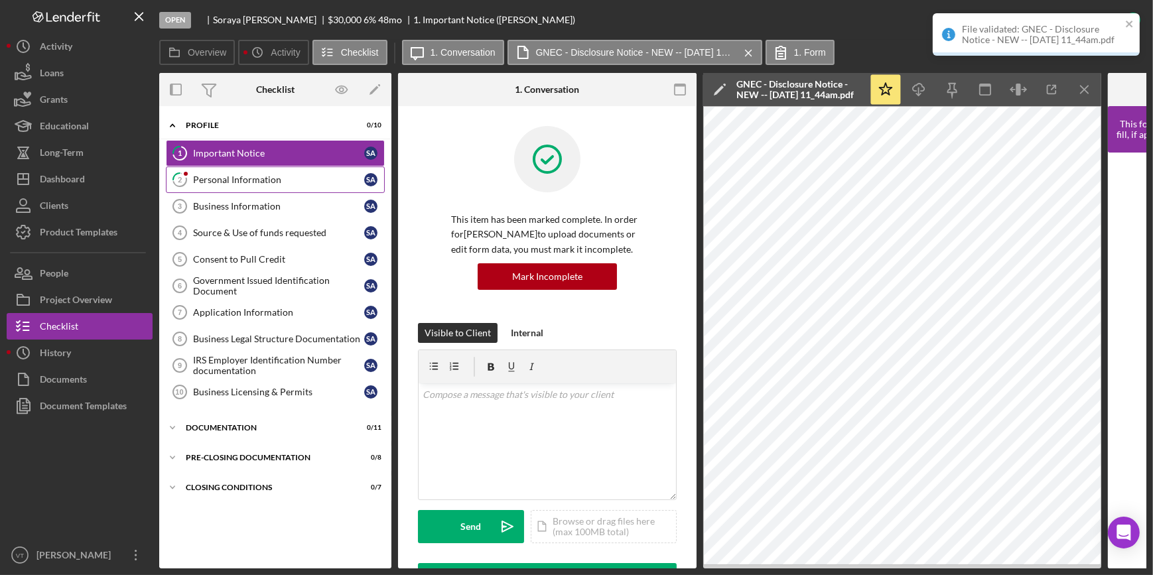
click at [223, 178] on div "Personal Information" at bounding box center [278, 179] width 171 height 11
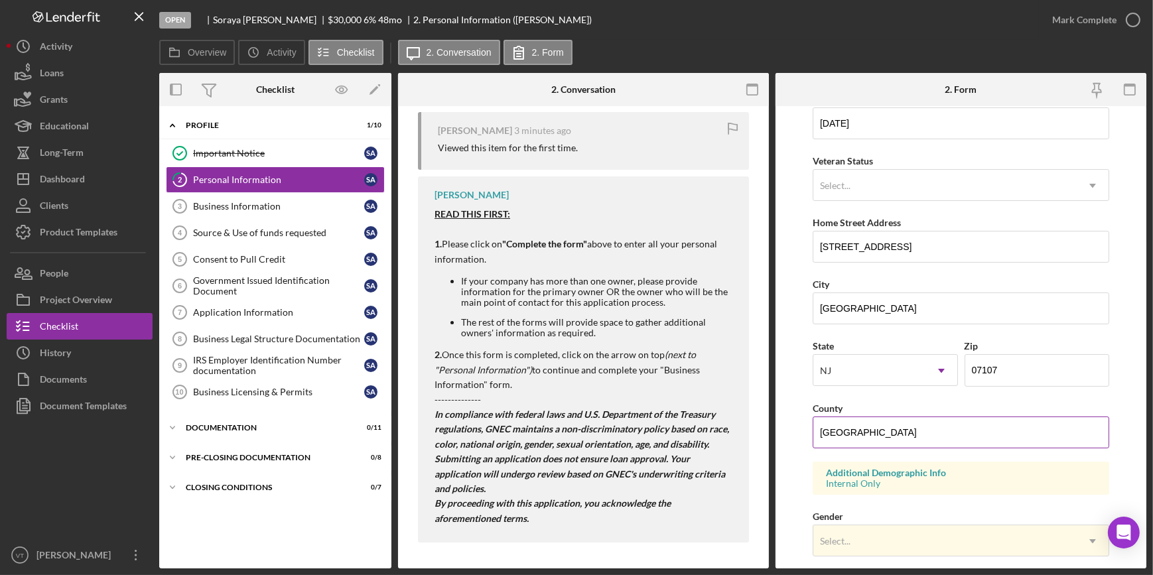
scroll to position [120, 0]
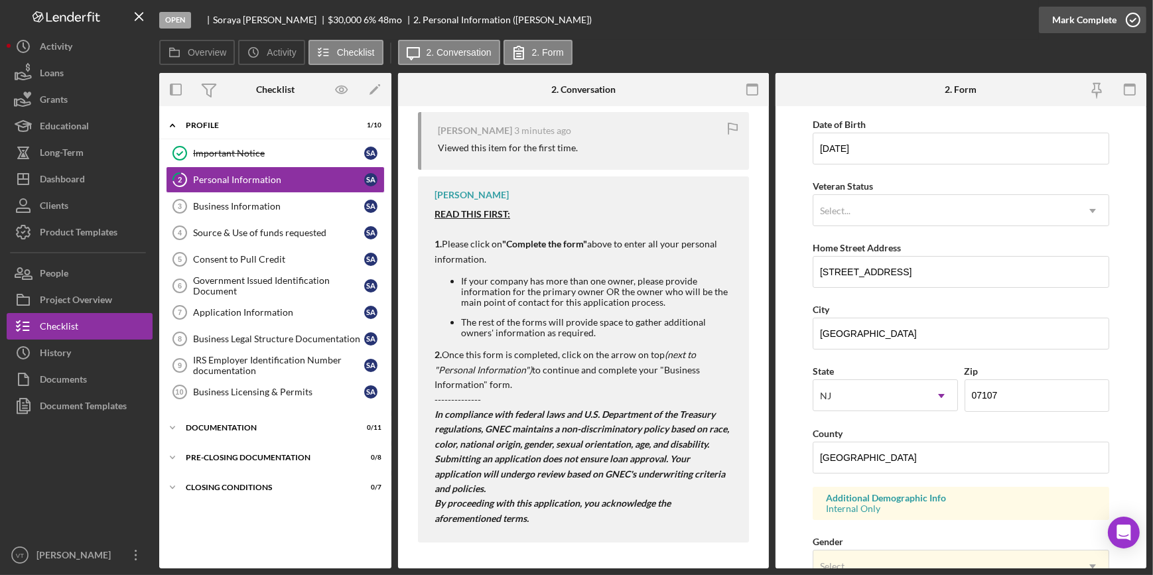
click at [1066, 21] on div "Mark Complete" at bounding box center [1084, 20] width 64 height 27
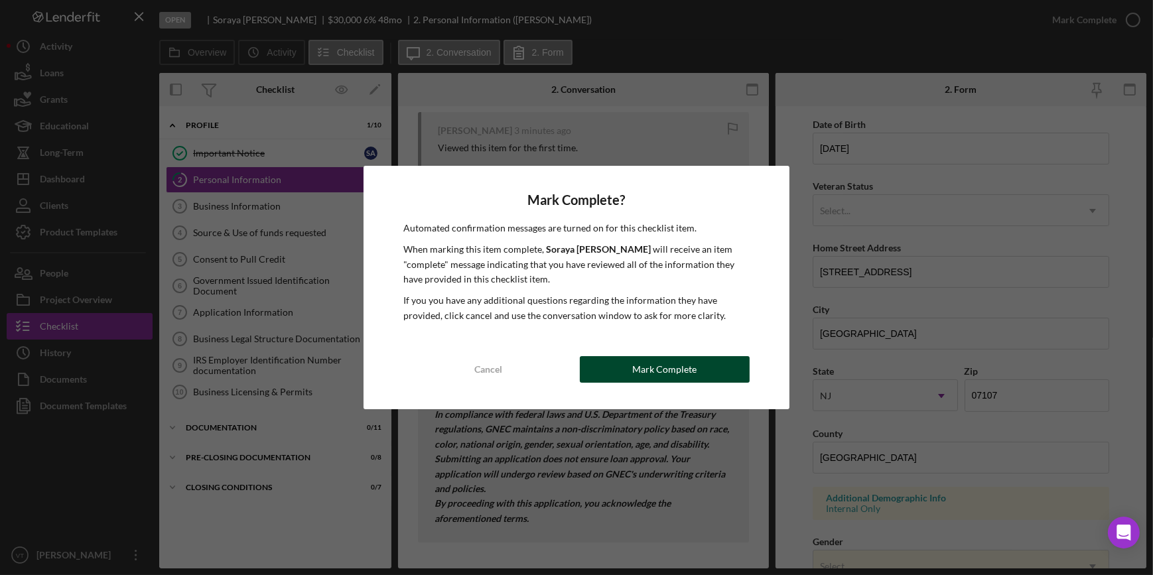
click at [667, 375] on div "Mark Complete" at bounding box center [664, 369] width 64 height 27
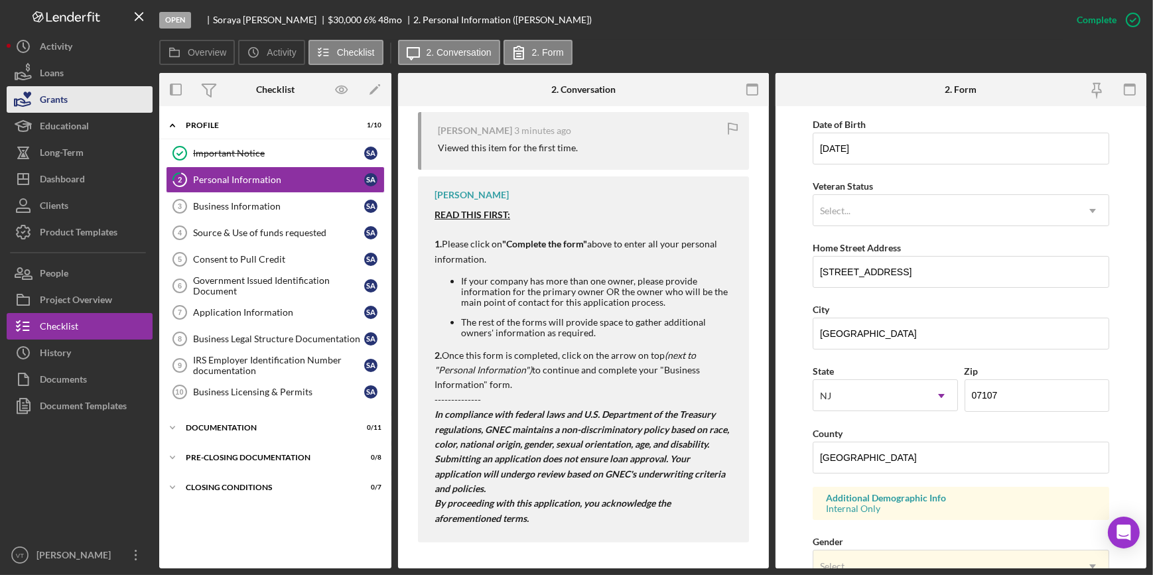
scroll to position [44, 0]
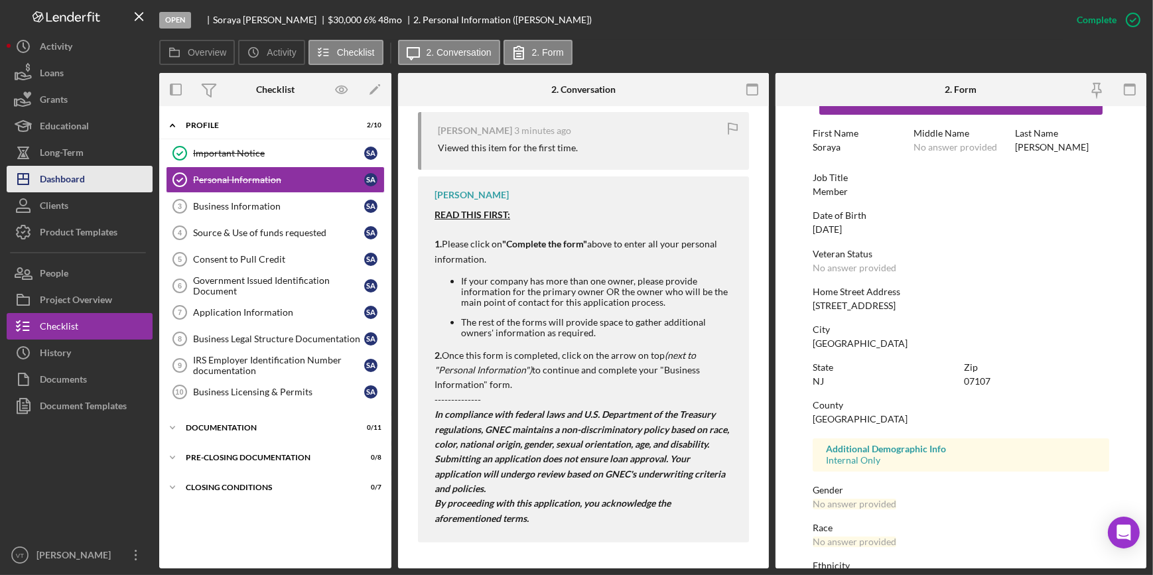
click at [53, 171] on div "Dashboard" at bounding box center [62, 181] width 45 height 30
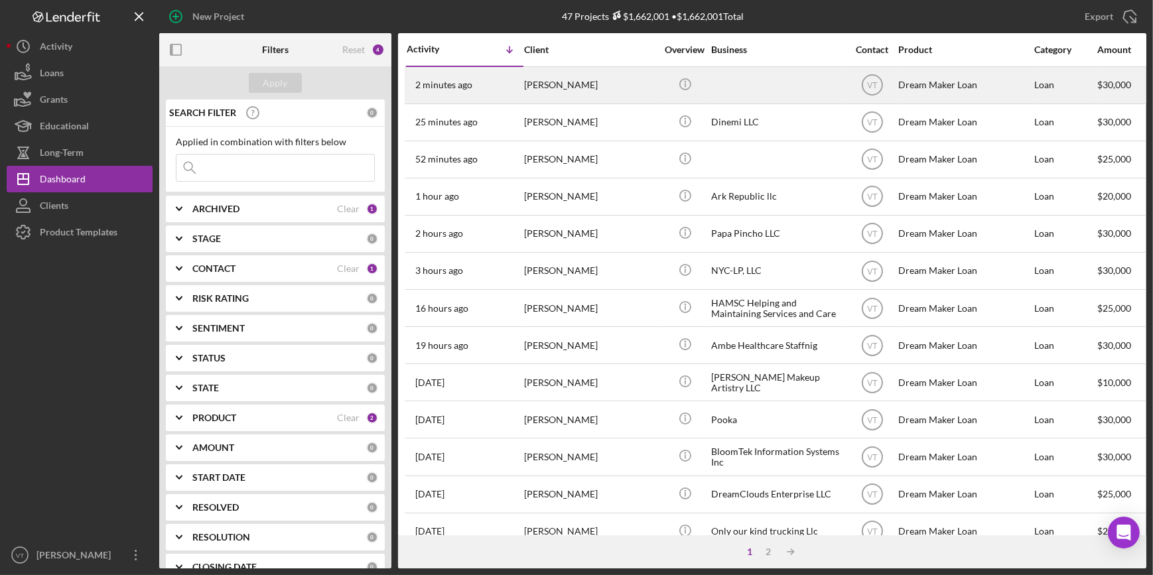
drag, startPoint x: 610, startPoint y: 86, endPoint x: 509, endPoint y: 90, distance: 100.8
